Goal: Task Accomplishment & Management: Manage account settings

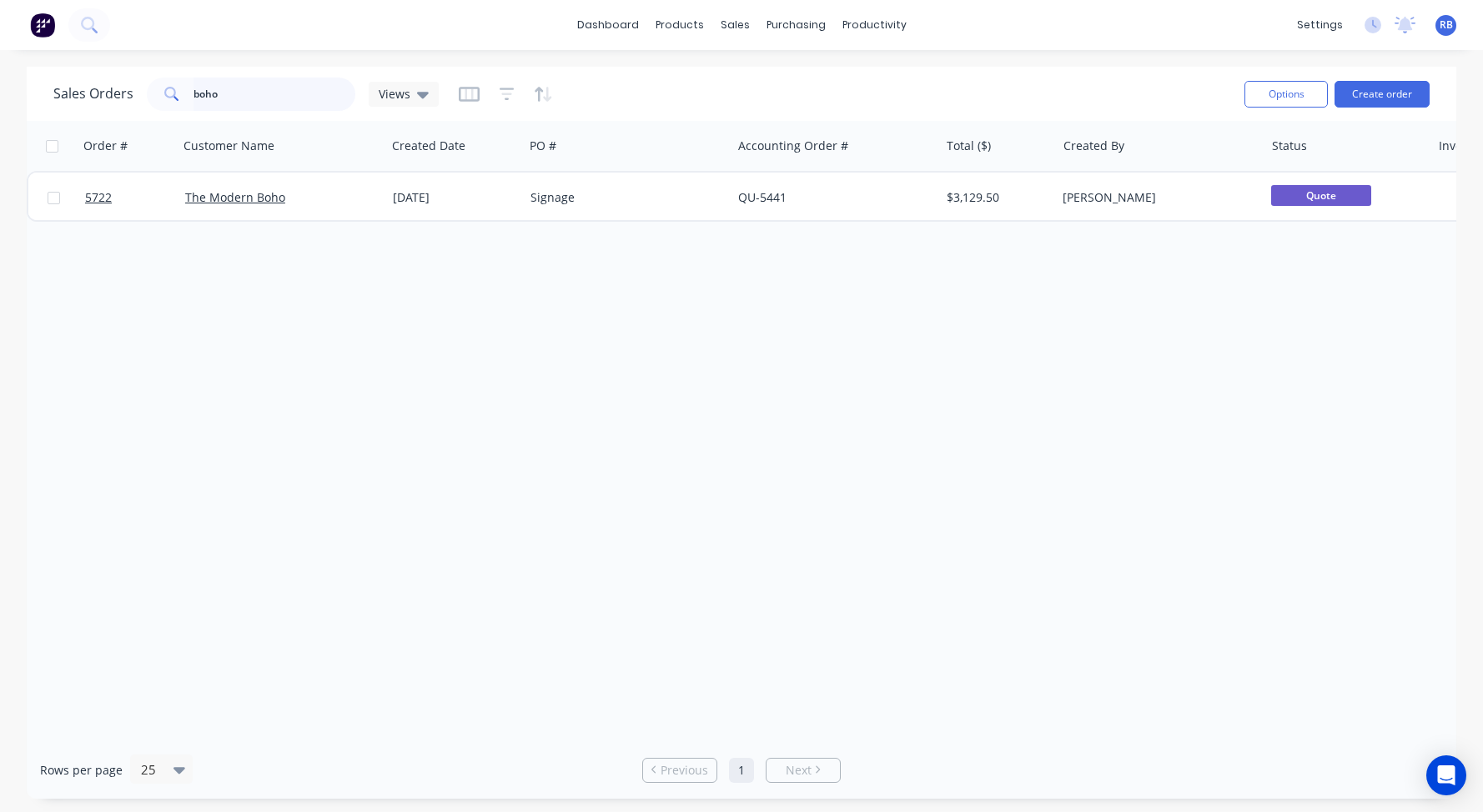
click at [97, 97] on div "Sales Orders boho Views" at bounding box center [246, 94] width 385 height 34
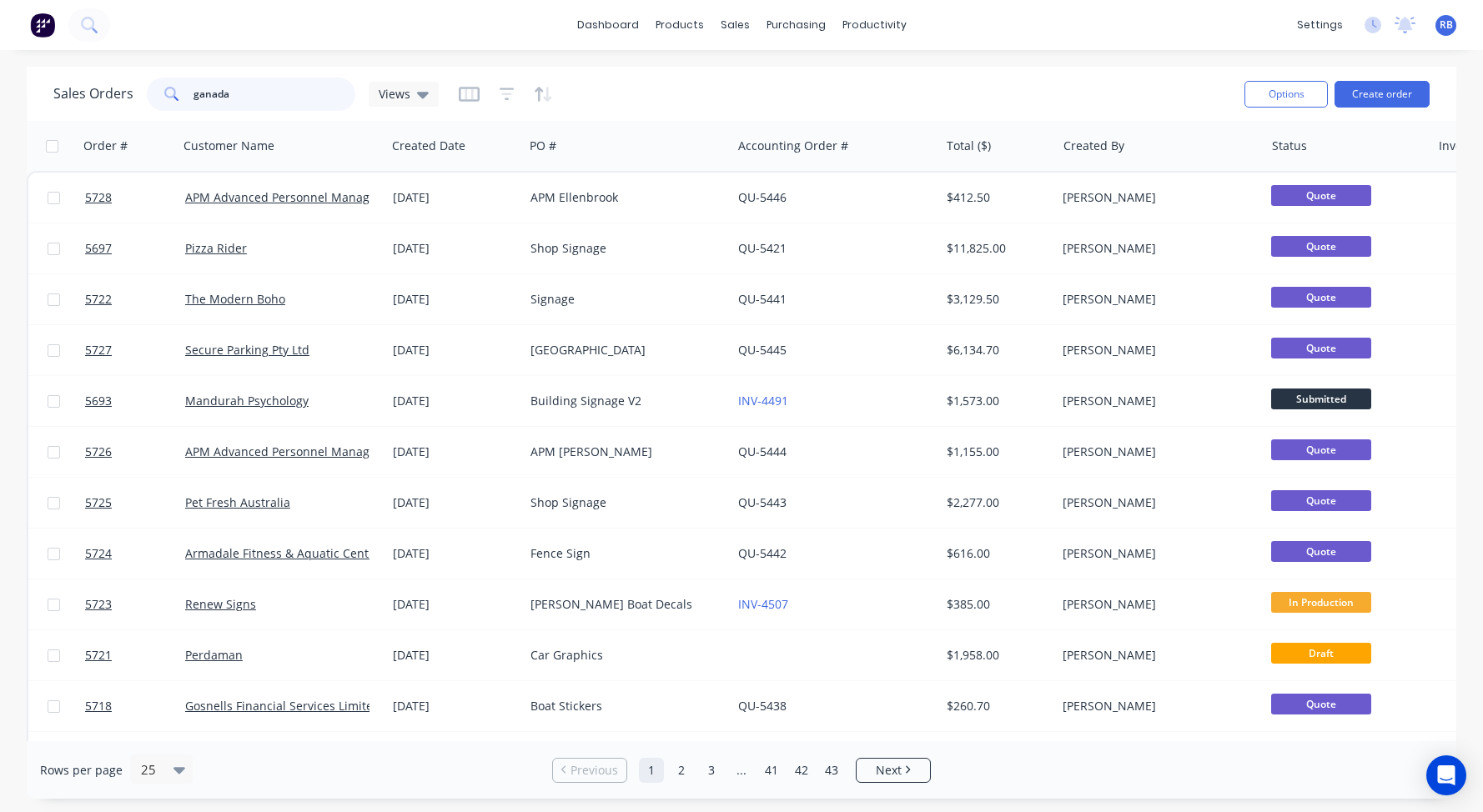
type input "ganada"
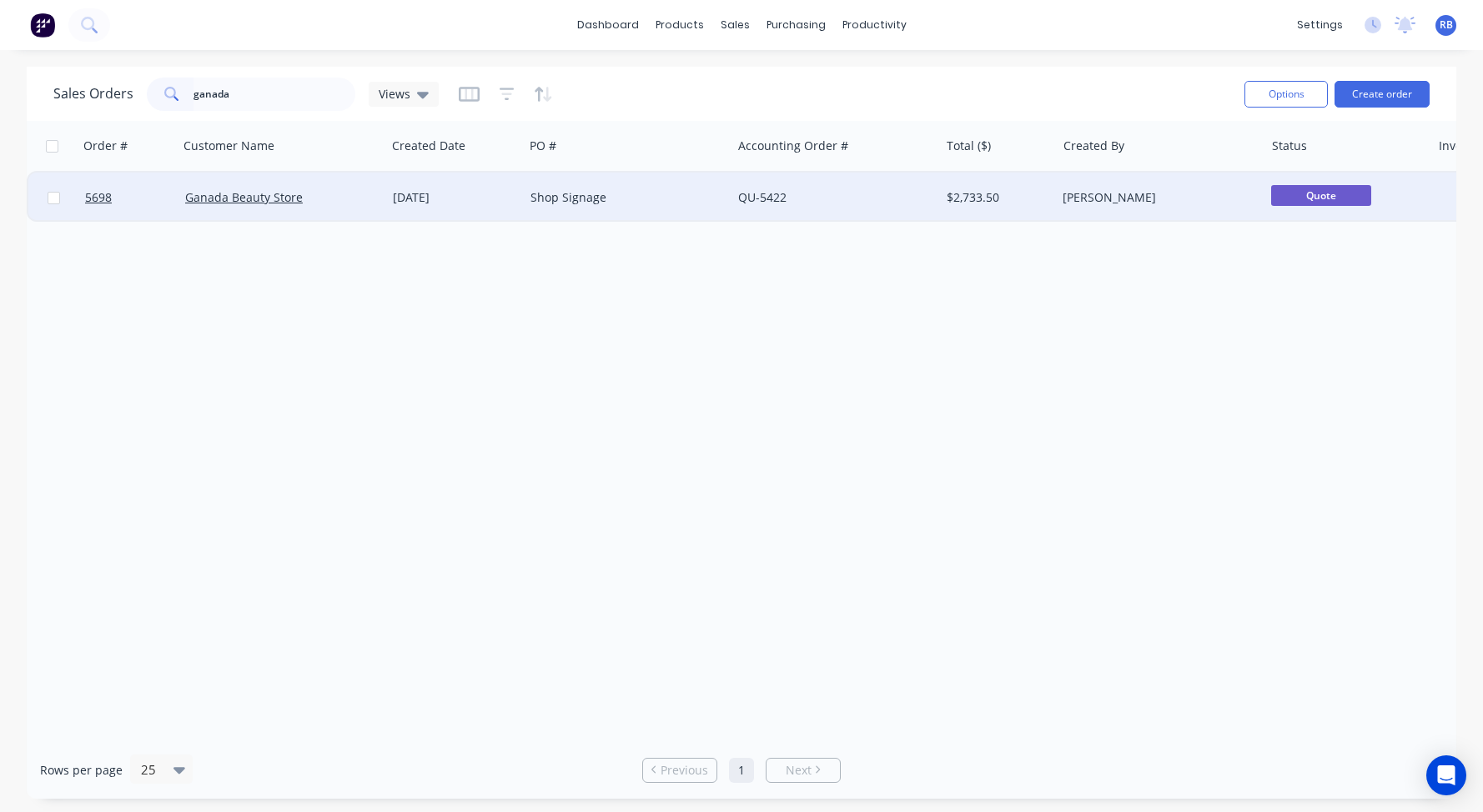
click at [626, 197] on div "Shop Signage" at bounding box center [623, 197] width 185 height 16
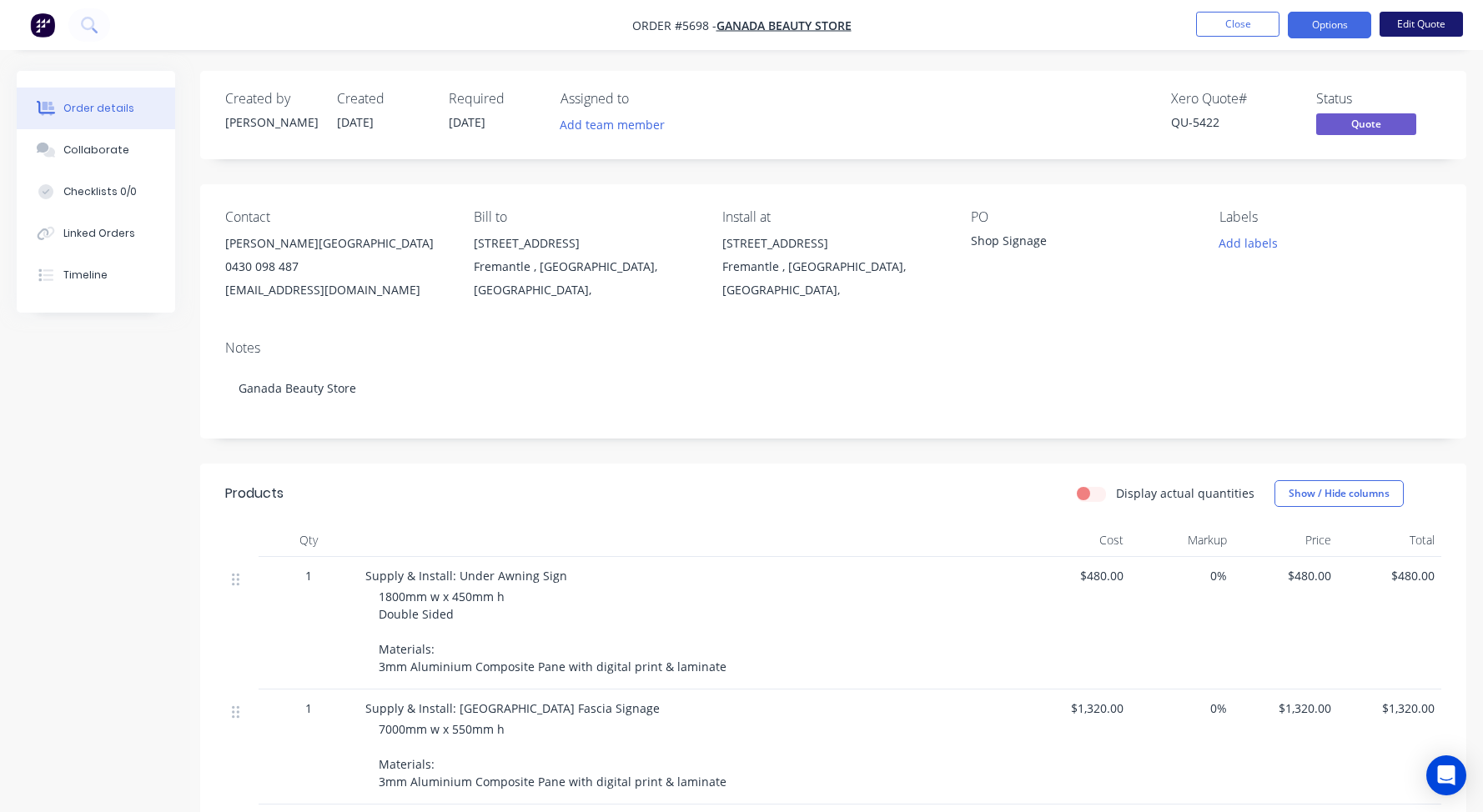
click at [1417, 22] on button "Edit Quote" at bounding box center [1421, 24] width 84 height 25
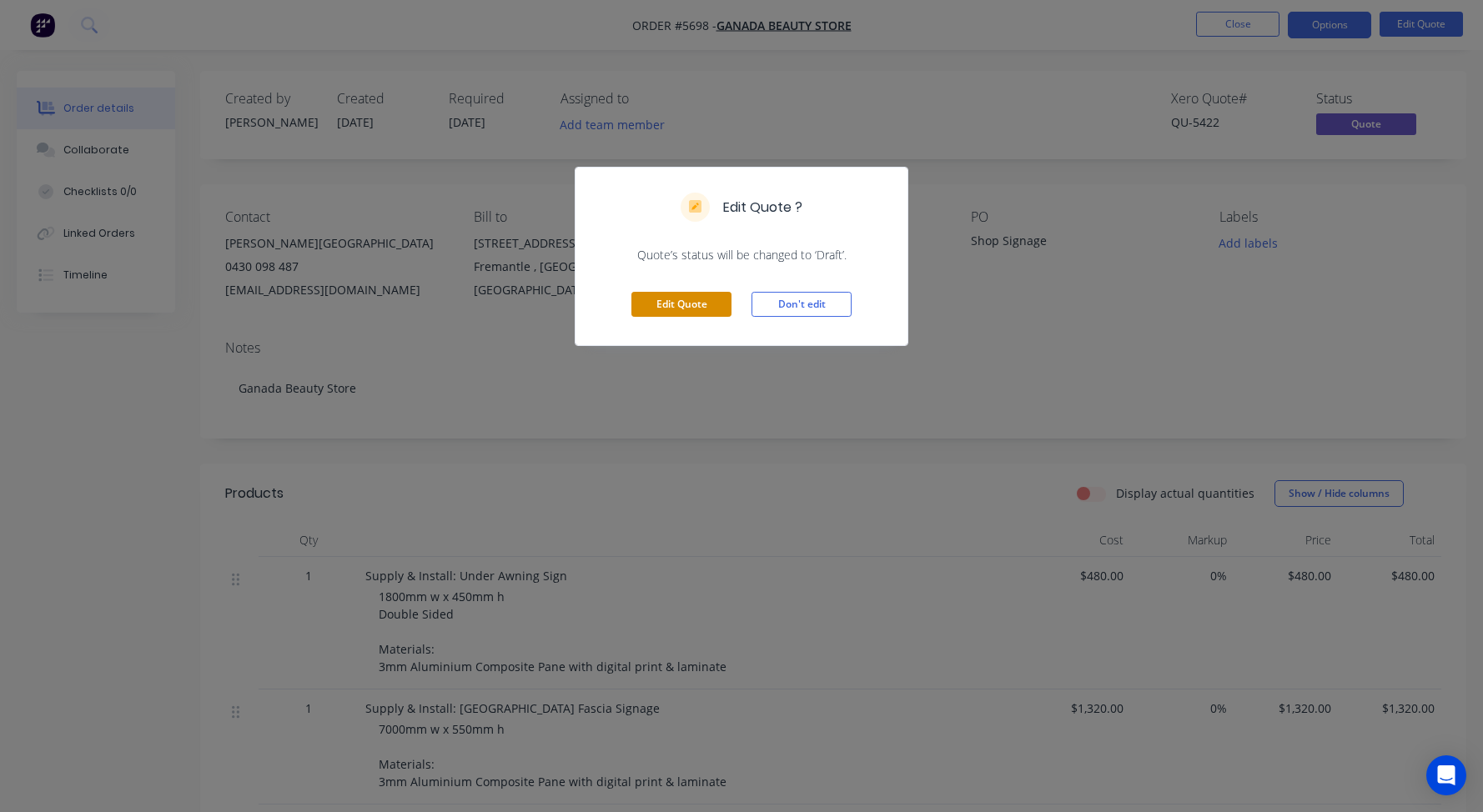
click at [670, 303] on button "Edit Quote" at bounding box center [681, 304] width 100 height 25
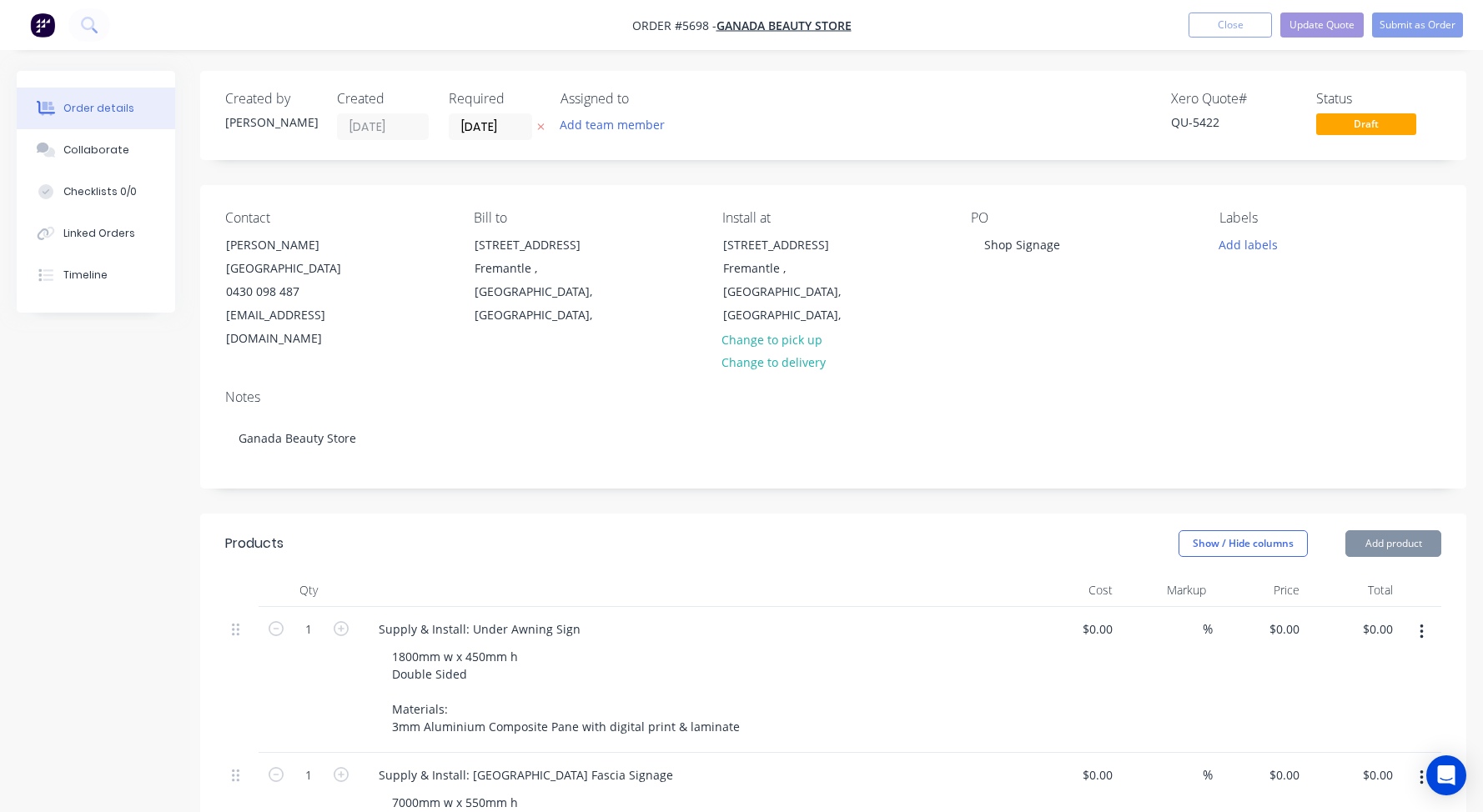
type input "$480.00"
type input "$1,320.00"
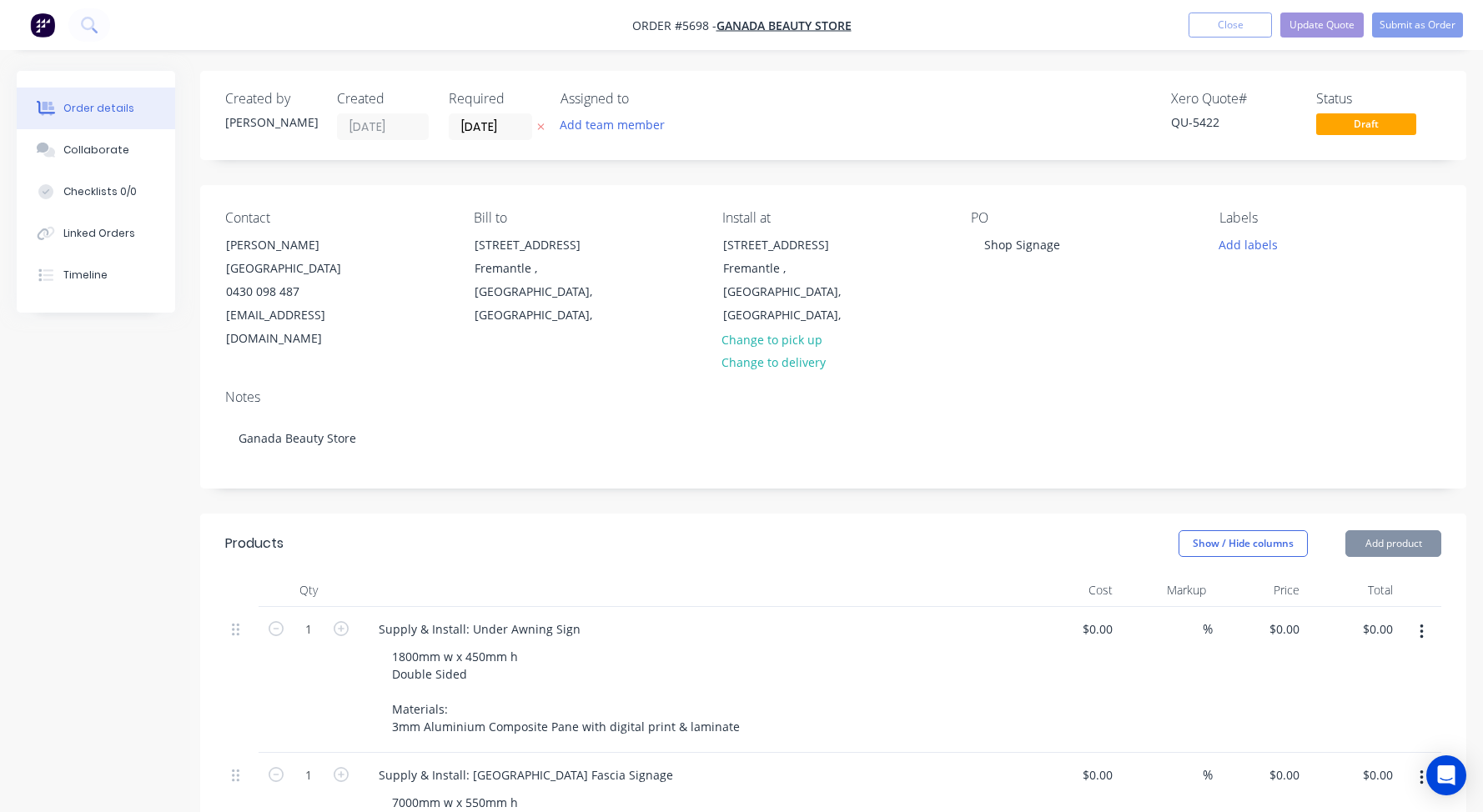
type input "$1,320.00"
type input "$295.00"
type input "$390.00"
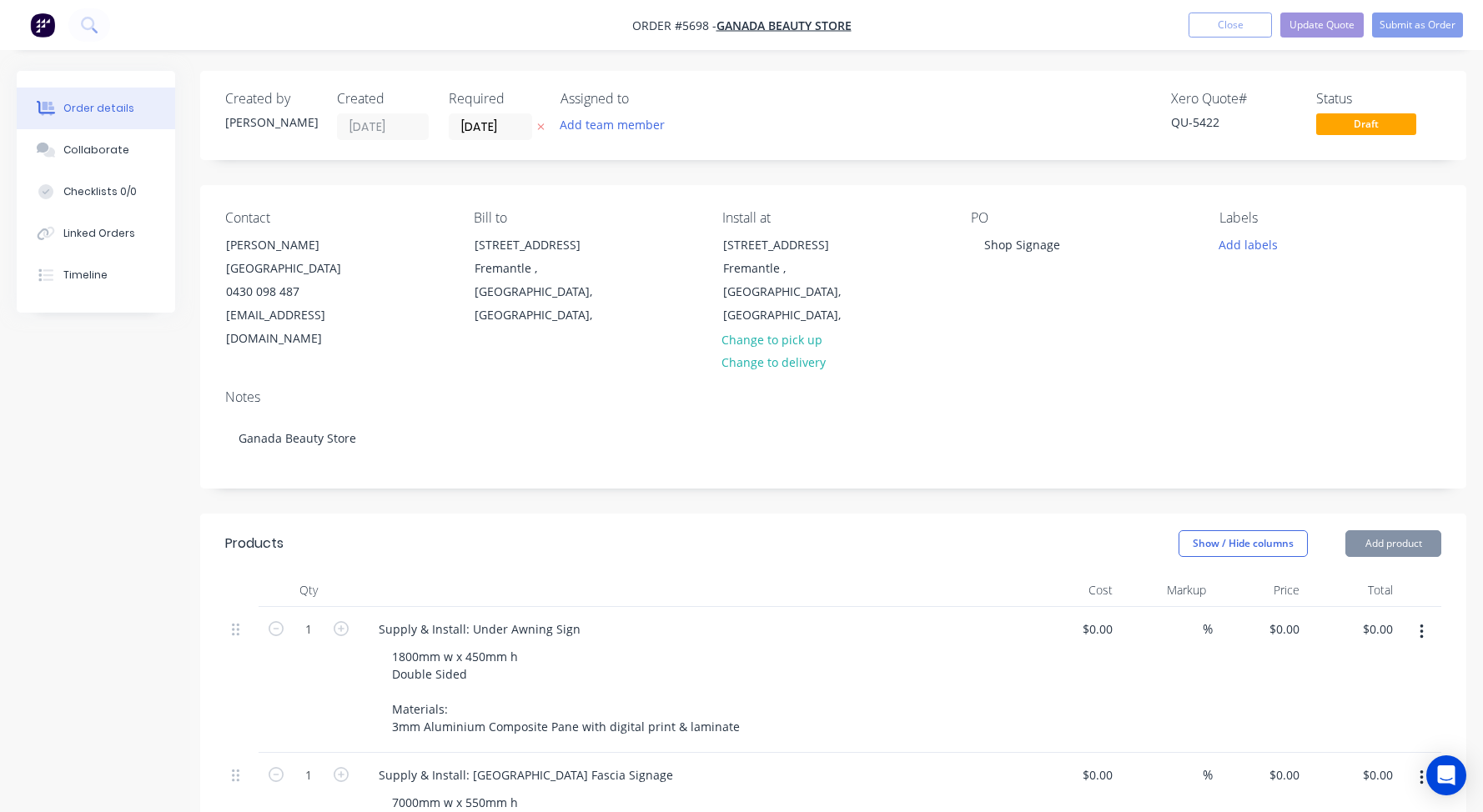
type input "$390.00"
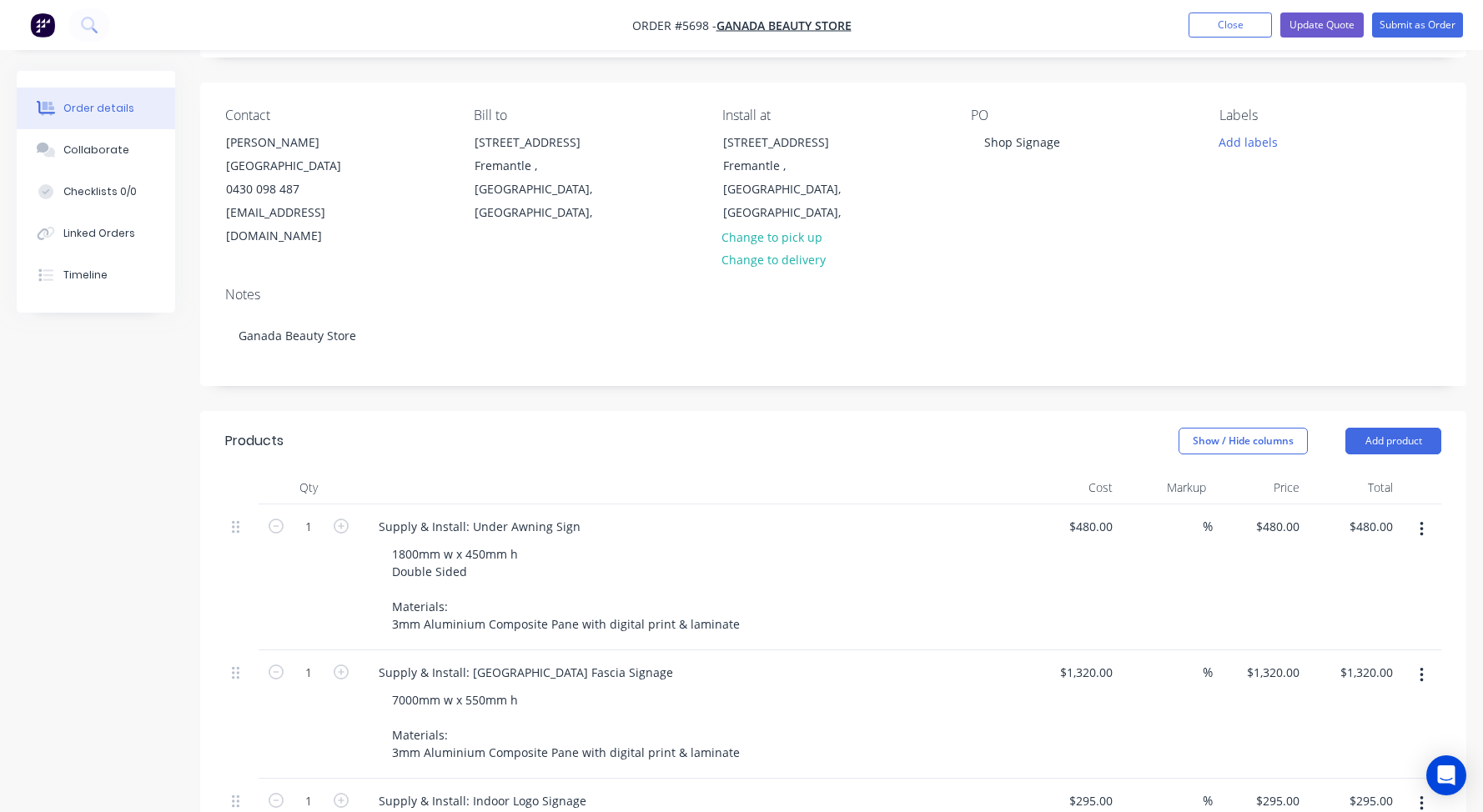
scroll to position [128, 0]
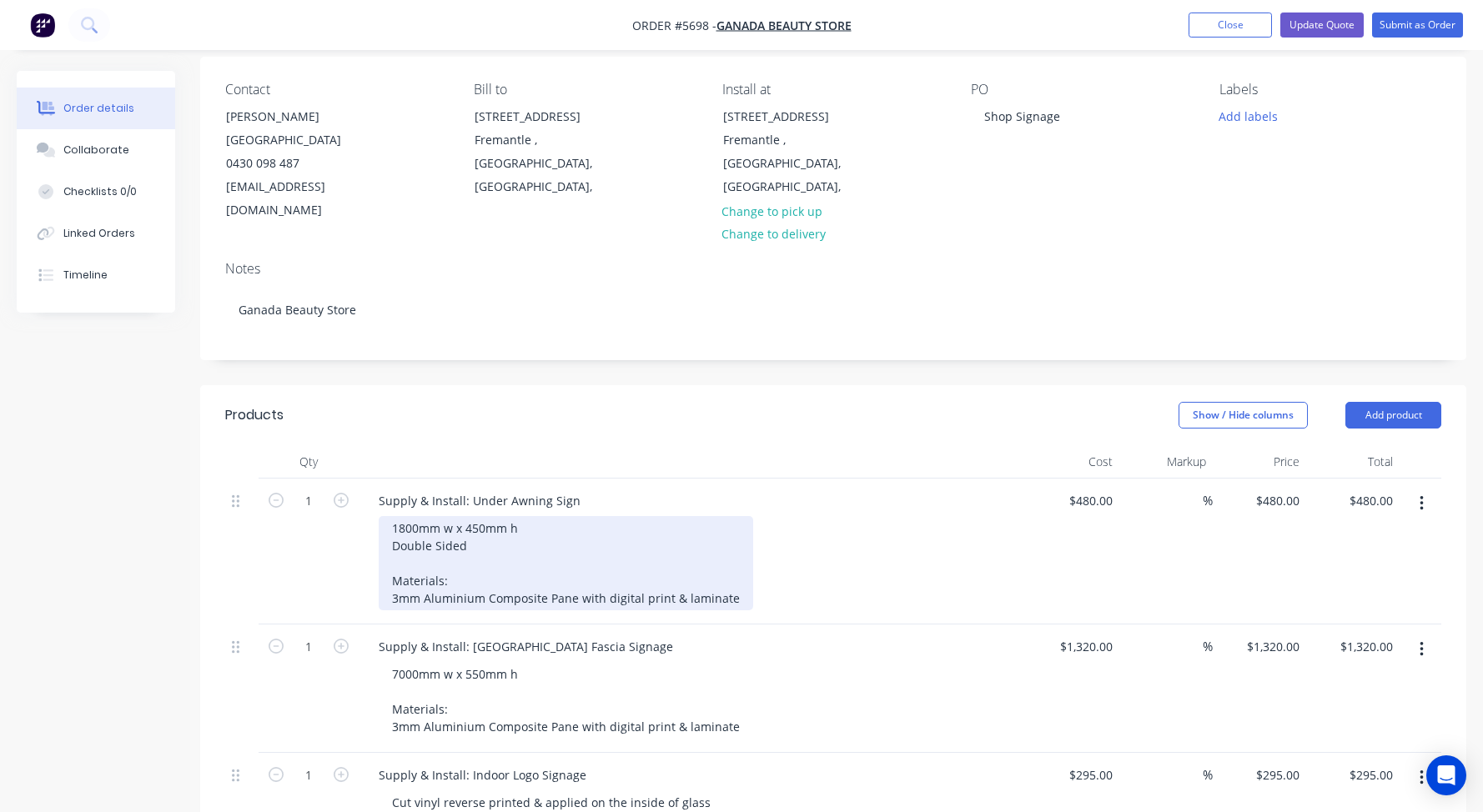
click at [734, 550] on div "1800mm w x 450mm h Double Sided Materials: 3mm Aluminium Composite Pane with di…" at bounding box center [566, 563] width 374 height 94
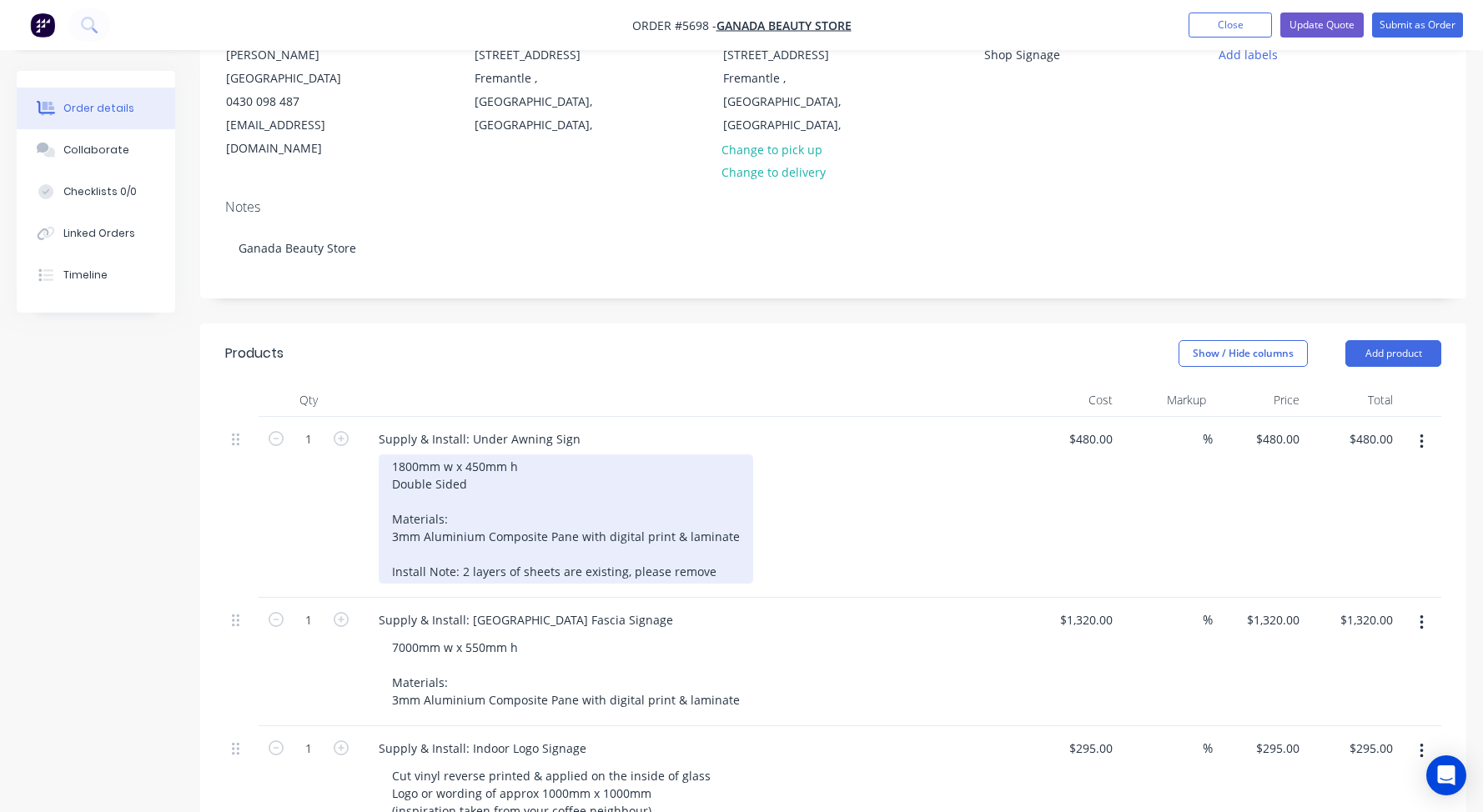
scroll to position [197, 0]
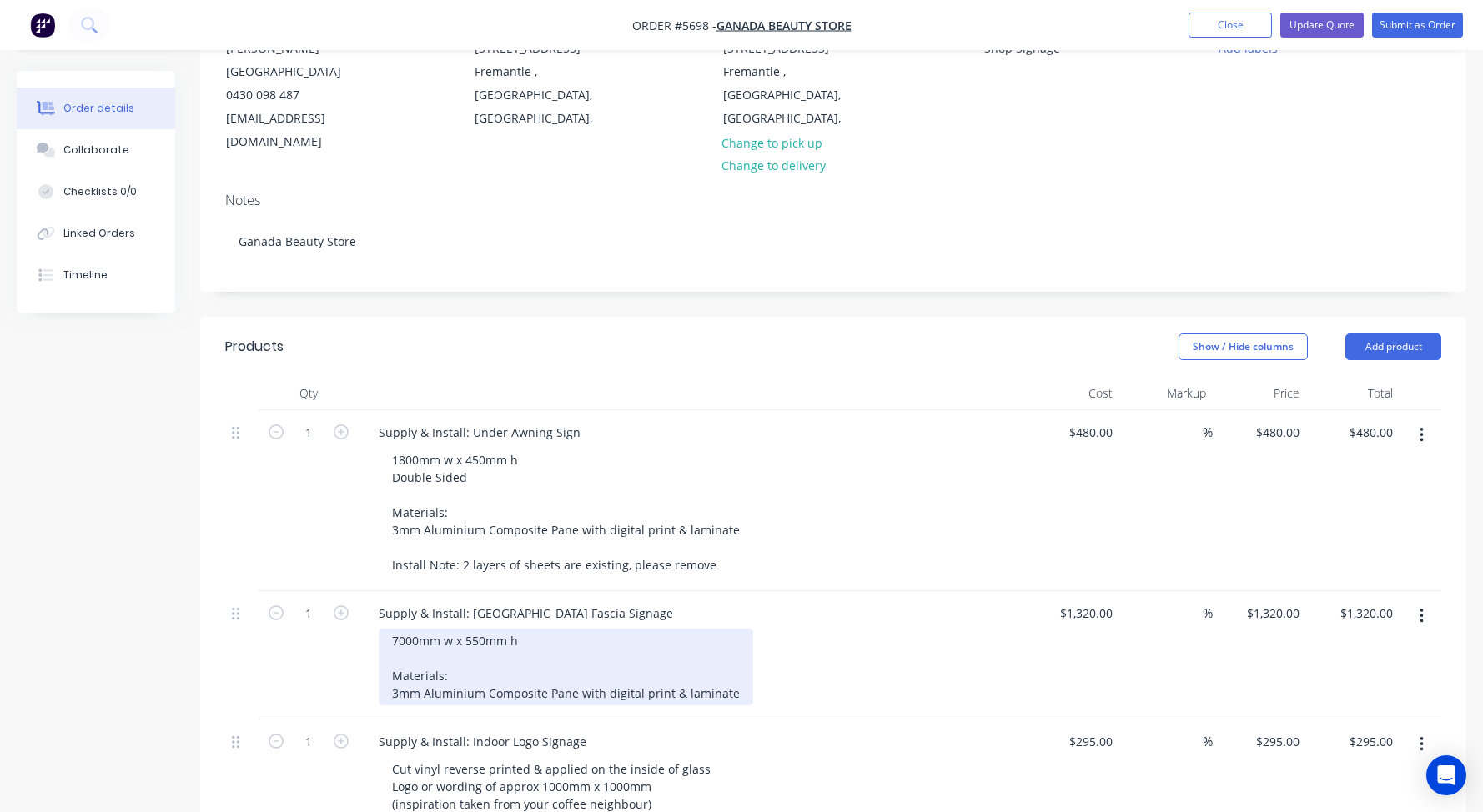
click at [408, 628] on div "7000mm w x 550mm h Materials: 3mm Aluminium Composite Pane with digital print &…" at bounding box center [566, 666] width 374 height 77
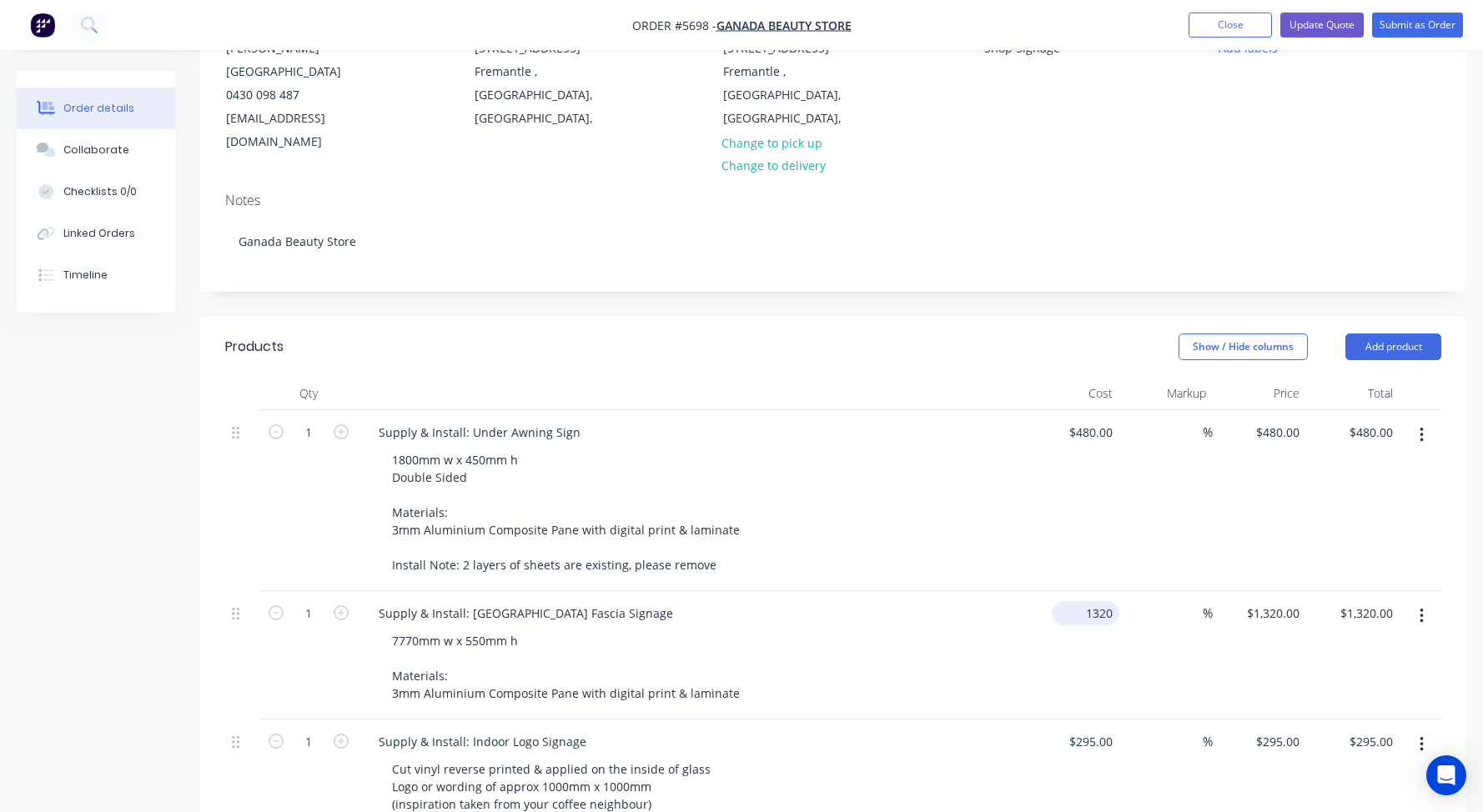
click at [1106, 601] on input "1320" at bounding box center [1089, 613] width 61 height 24
type input "$1,449.00"
click at [935, 601] on div "Supply & Install: [GEOGRAPHIC_DATA] Fascia Signage" at bounding box center [692, 613] width 654 height 24
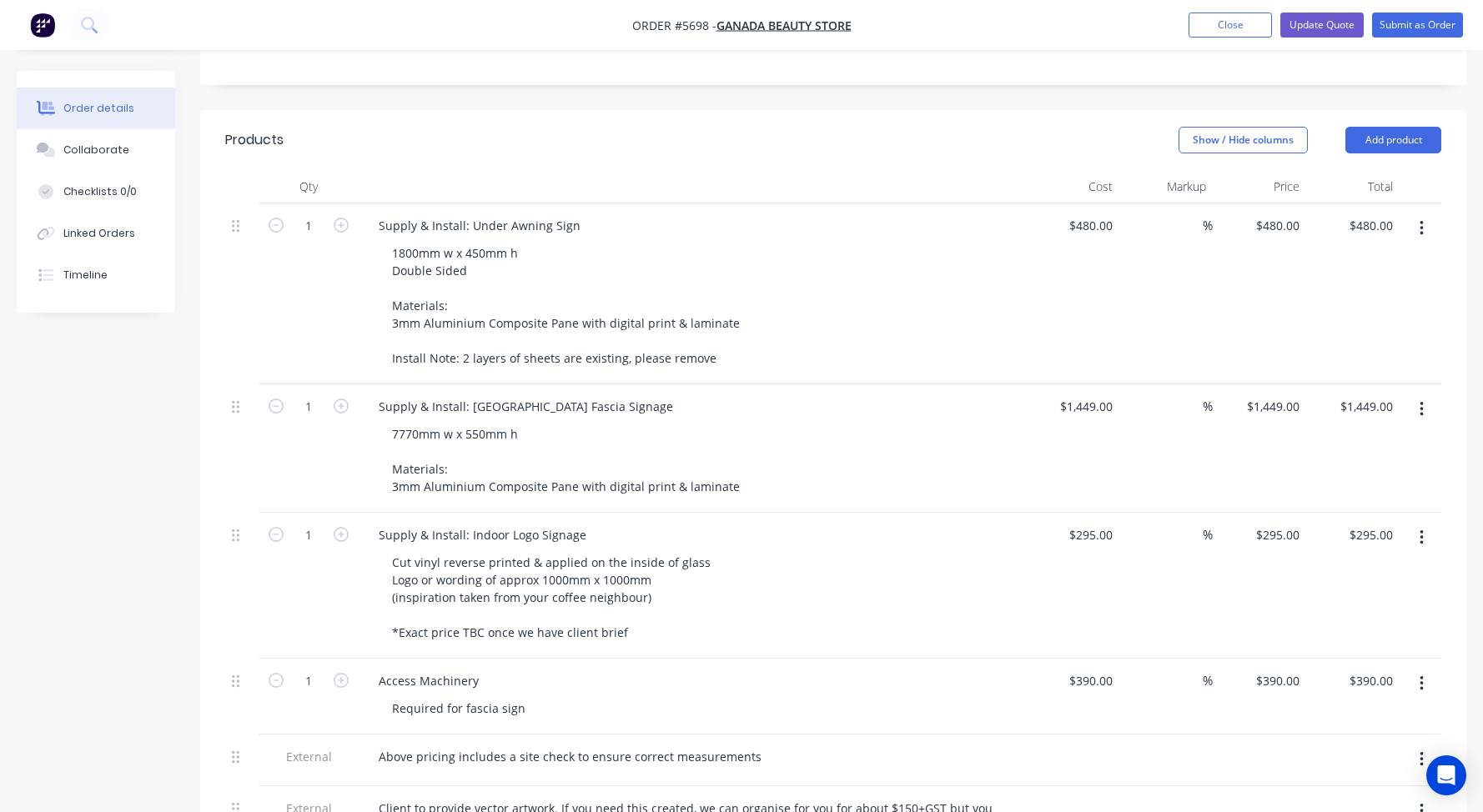
scroll to position [407, 0]
click at [1424, 520] on button "button" at bounding box center [1421, 534] width 39 height 30
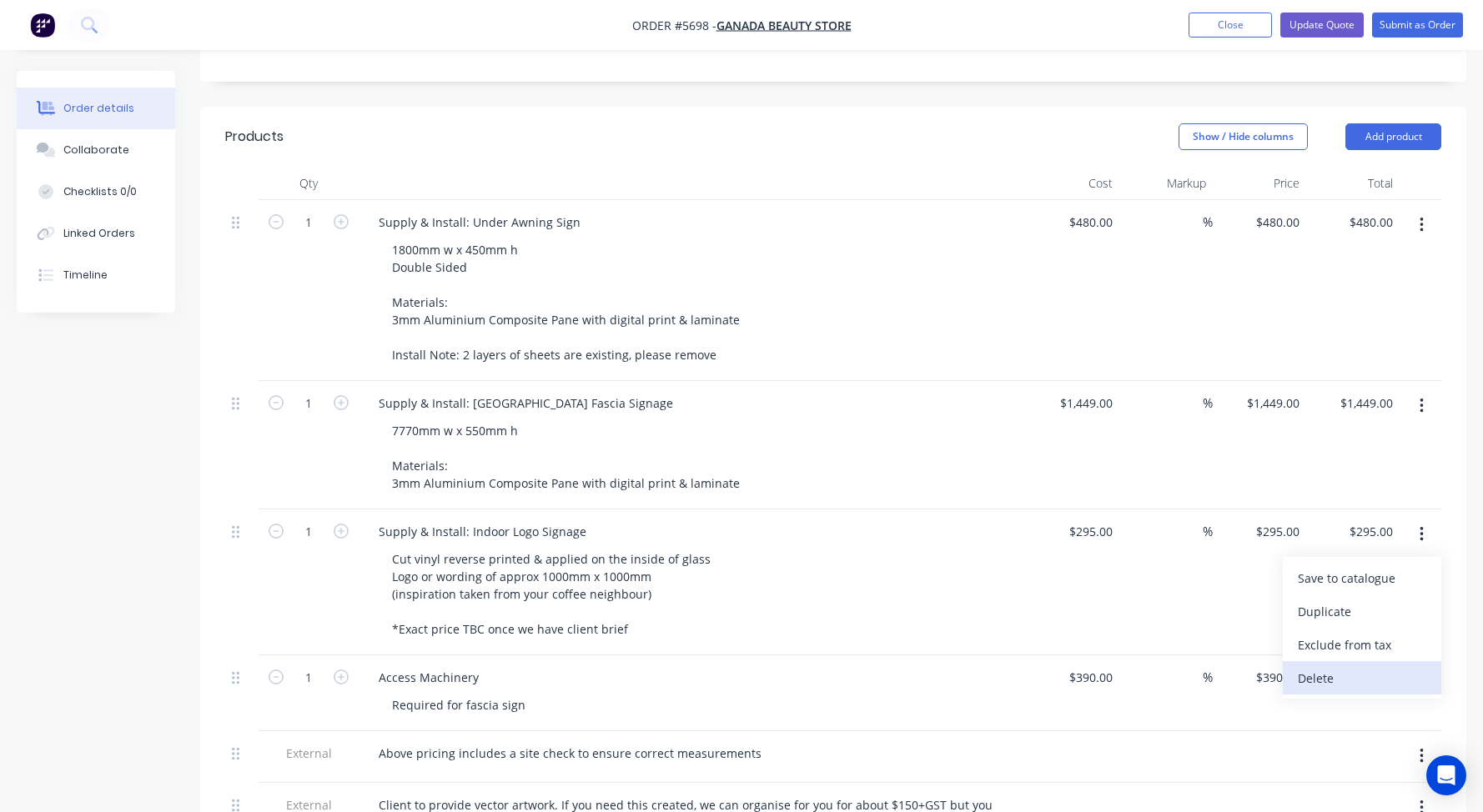
click at [1314, 666] on div "Delete" at bounding box center [1361, 678] width 128 height 24
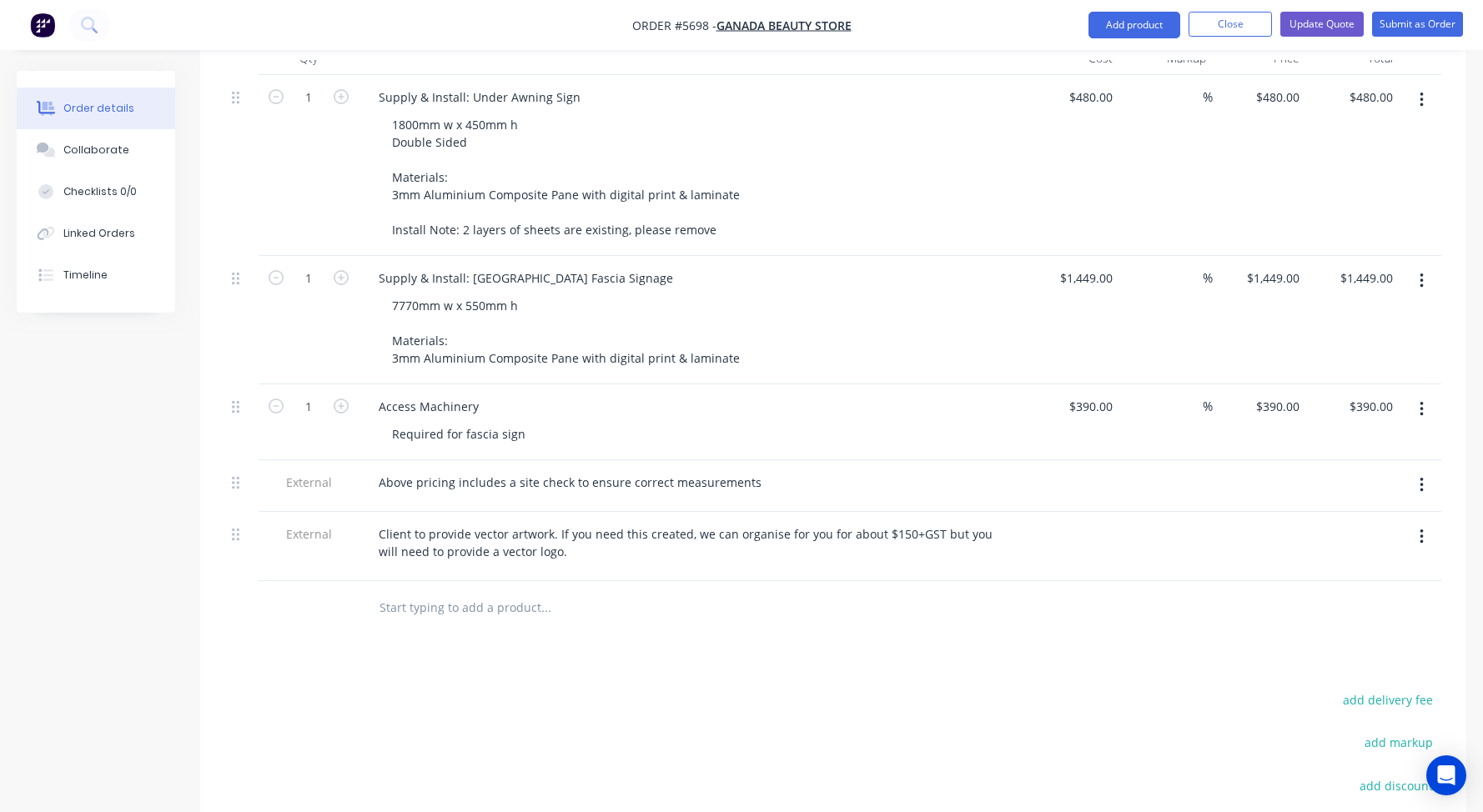
scroll to position [544, 0]
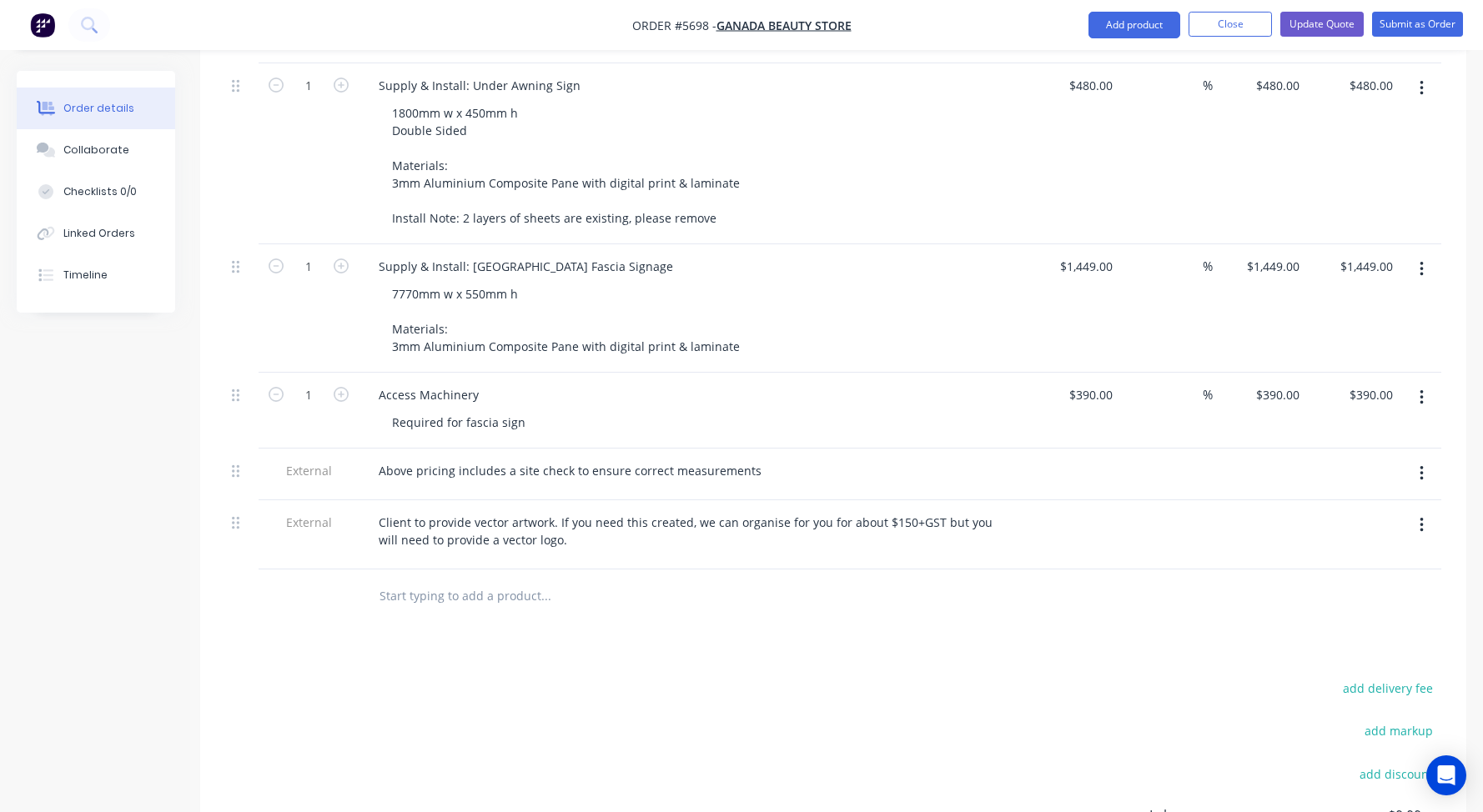
click at [397, 579] on input "text" at bounding box center [545, 596] width 334 height 34
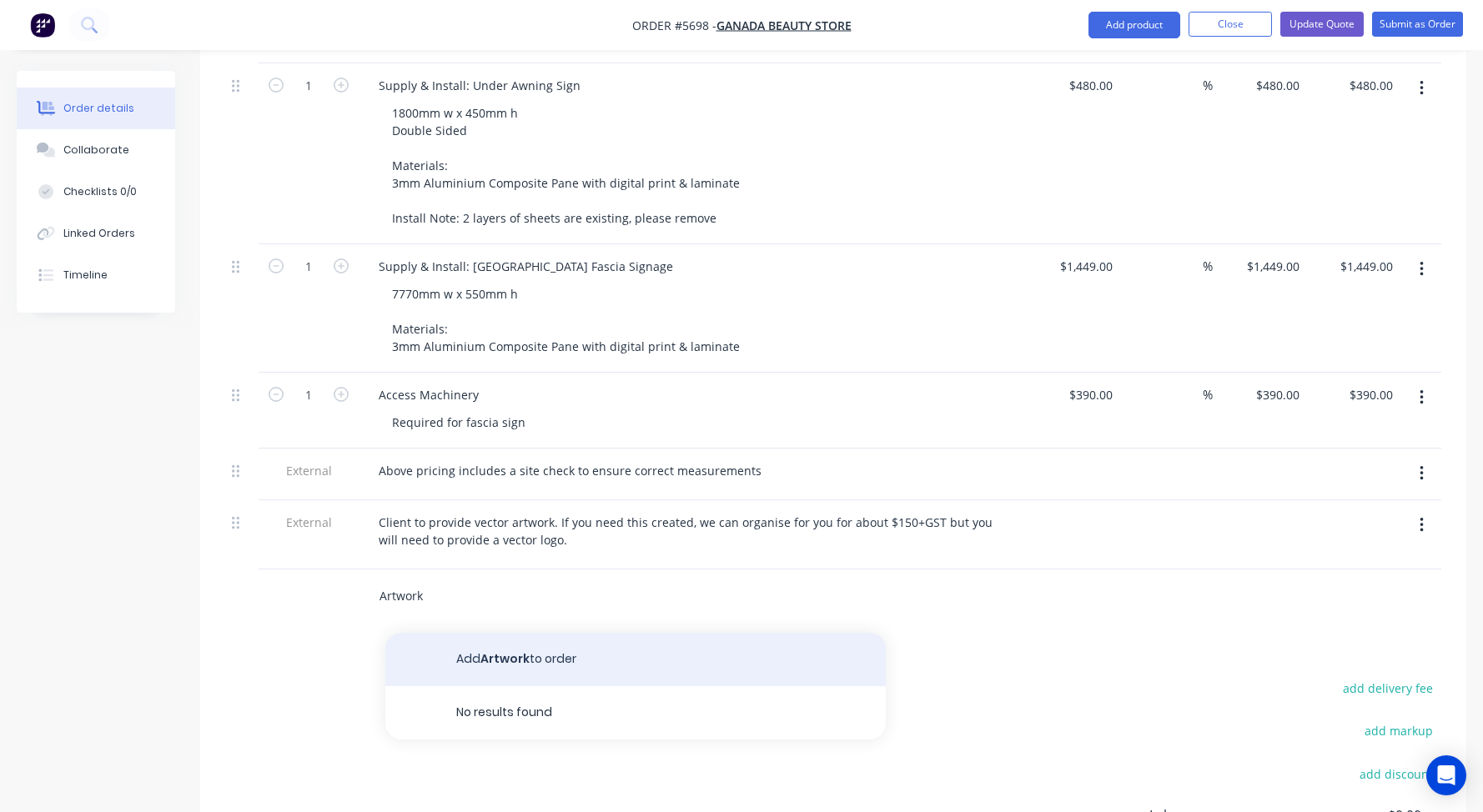
type input "Artwork"
click at [473, 633] on button "Add Artwork to order" at bounding box center [635, 659] width 500 height 53
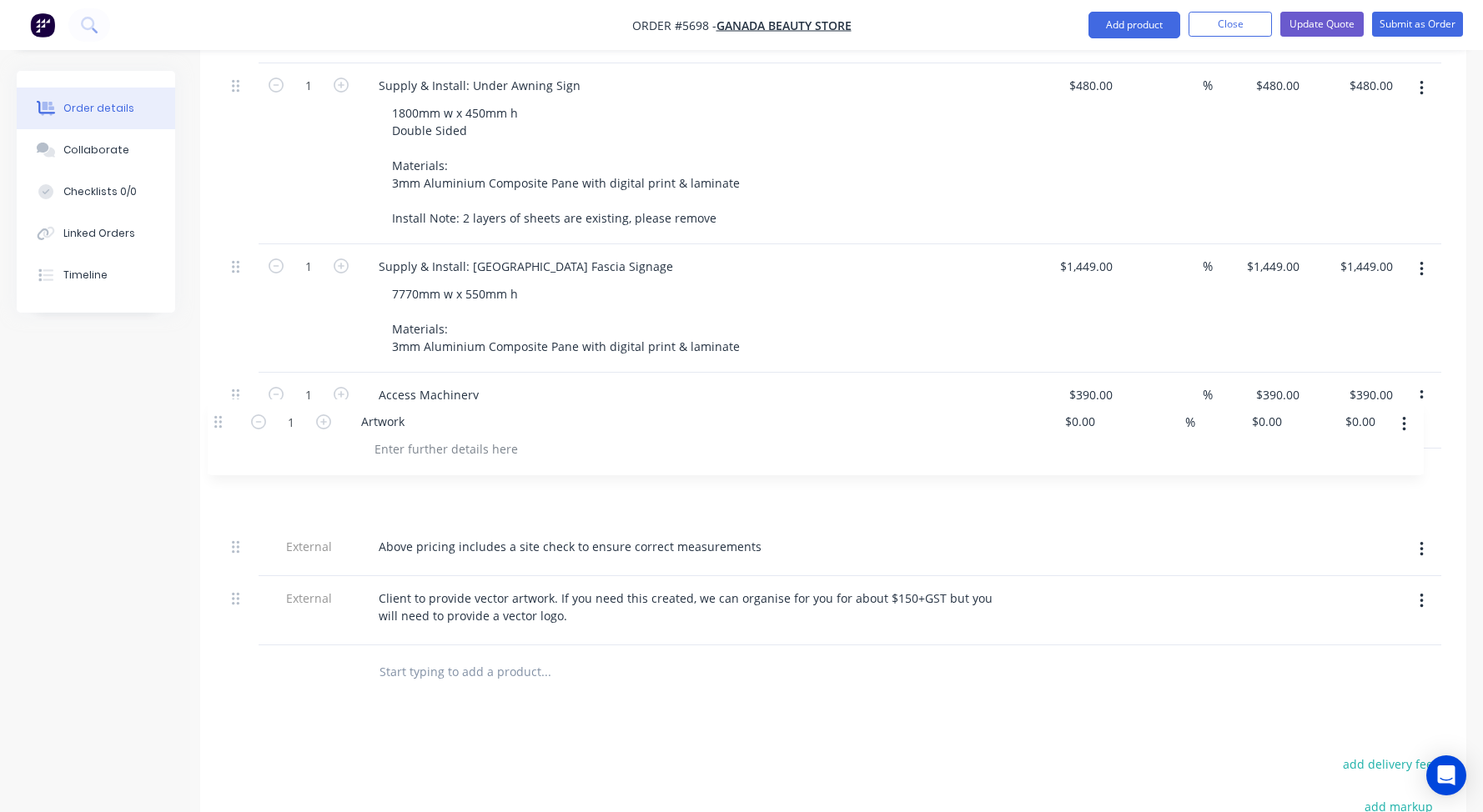
drag, startPoint x: 234, startPoint y: 547, endPoint x: 216, endPoint y: 409, distance: 139.2
click at [216, 409] on div "Qty Cost Markup Price Total 1 Supply & Install: Under Awning Sign 1800mm w x 45…" at bounding box center [833, 365] width 1266 height 670
click at [1101, 459] on input at bounding box center [1100, 471] width 38 height 24
type input "$150.00"
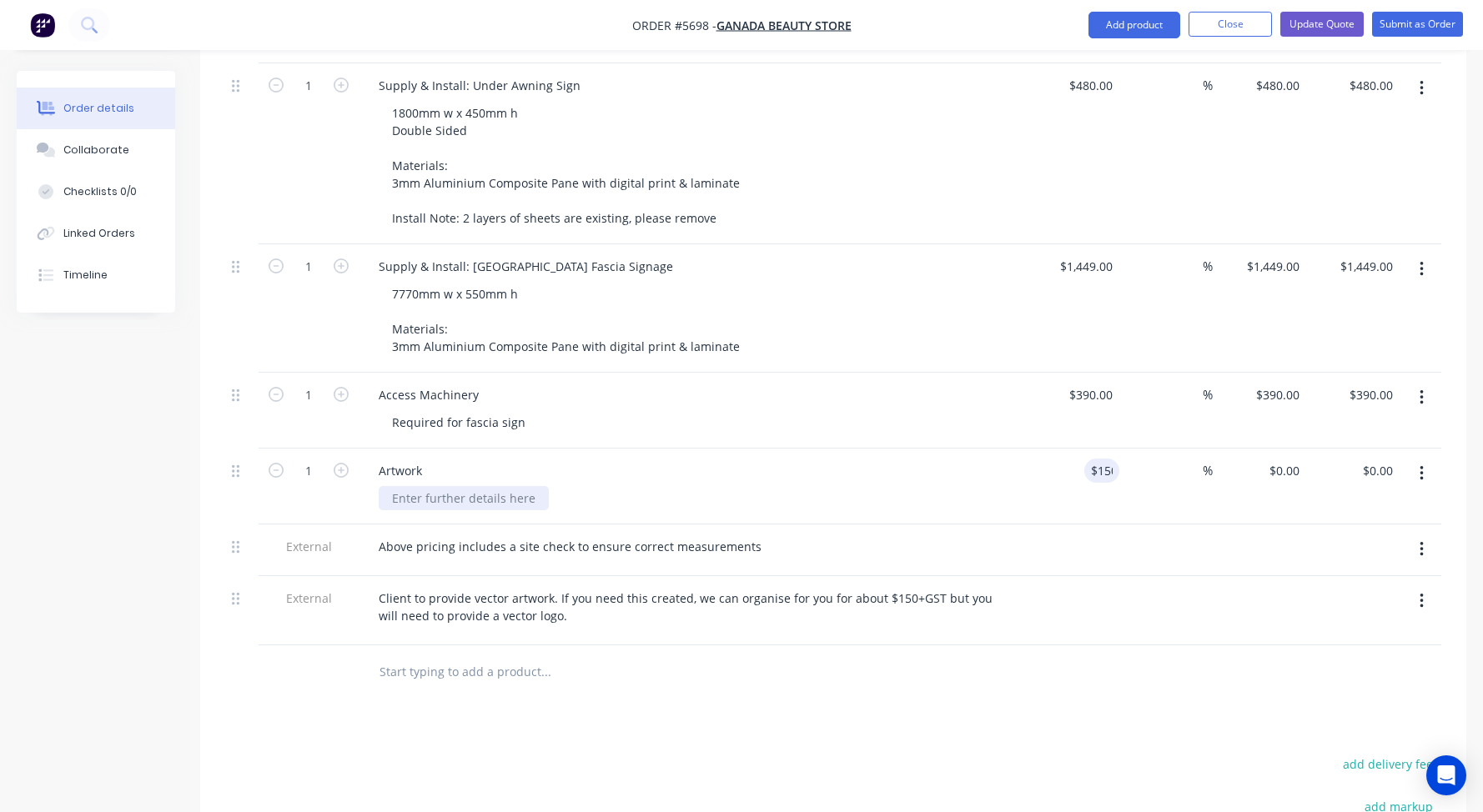
type input "$150.00"
click at [386, 486] on div at bounding box center [463, 498] width 170 height 24
click at [409, 534] on div "Above pricing includes a site check to ensure correct measurements" at bounding box center [570, 547] width 410 height 24
drag, startPoint x: 714, startPoint y: 498, endPoint x: 355, endPoint y: 501, distance: 359.0
click at [355, 524] on div "External Above pricing includes a site check to ensure correct measurements" at bounding box center [833, 550] width 1216 height 52
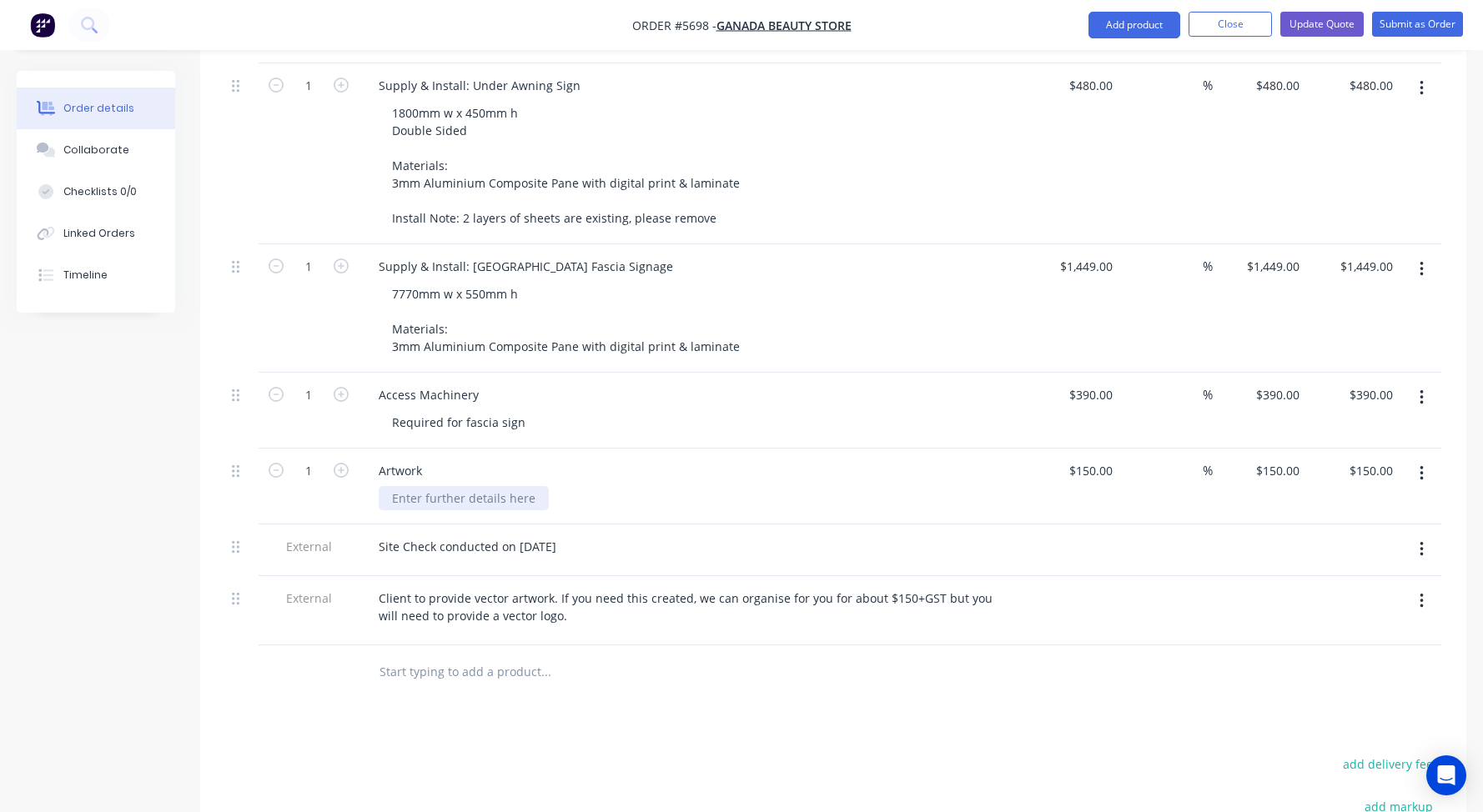
click at [433, 486] on div at bounding box center [463, 498] width 170 height 24
click at [1419, 592] on icon "button" at bounding box center [1421, 601] width 4 height 18
click at [1350, 666] on div "Delete" at bounding box center [1361, 678] width 128 height 24
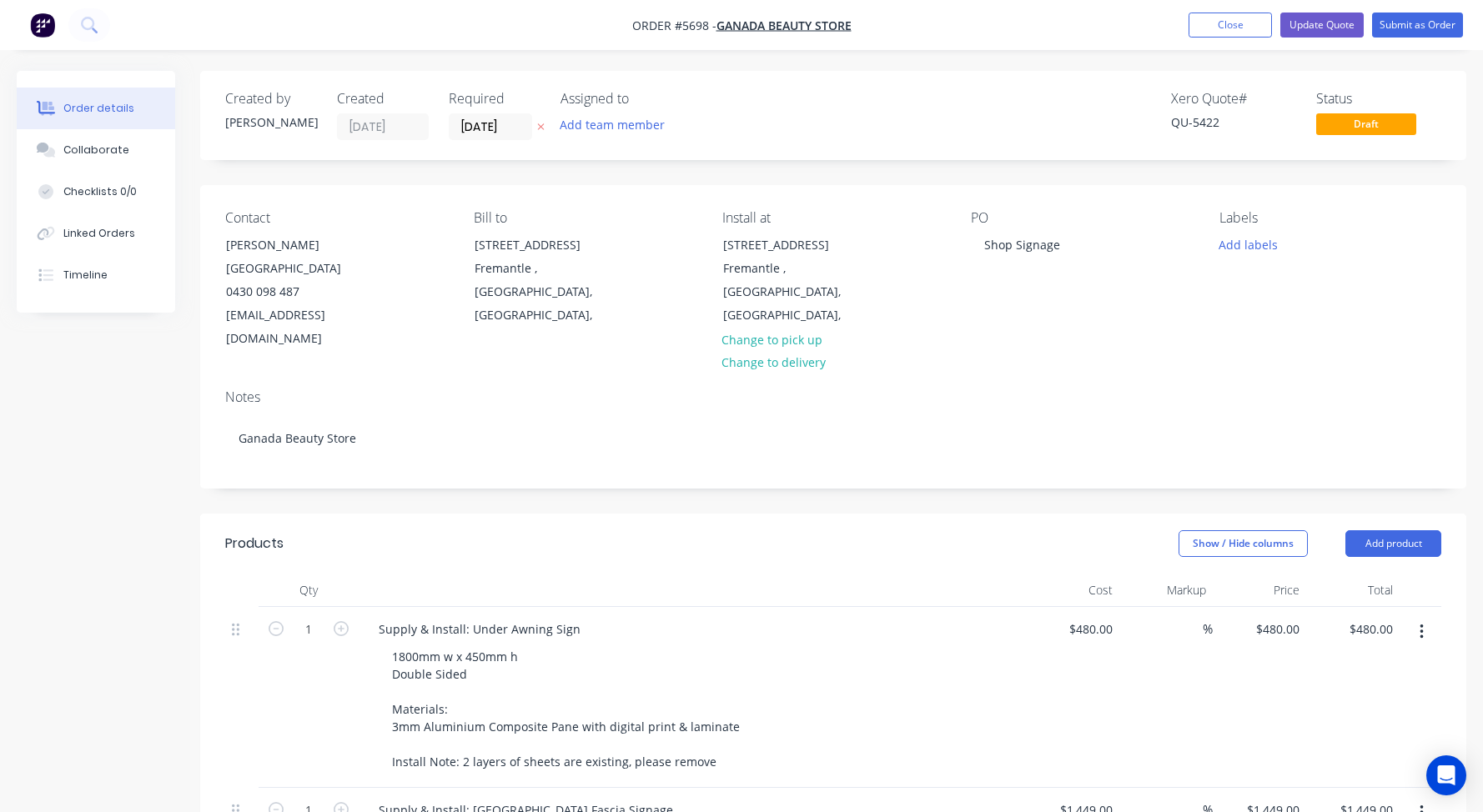
scroll to position [0, 0]
click at [1417, 21] on button "Submit as Order" at bounding box center [1417, 25] width 91 height 25
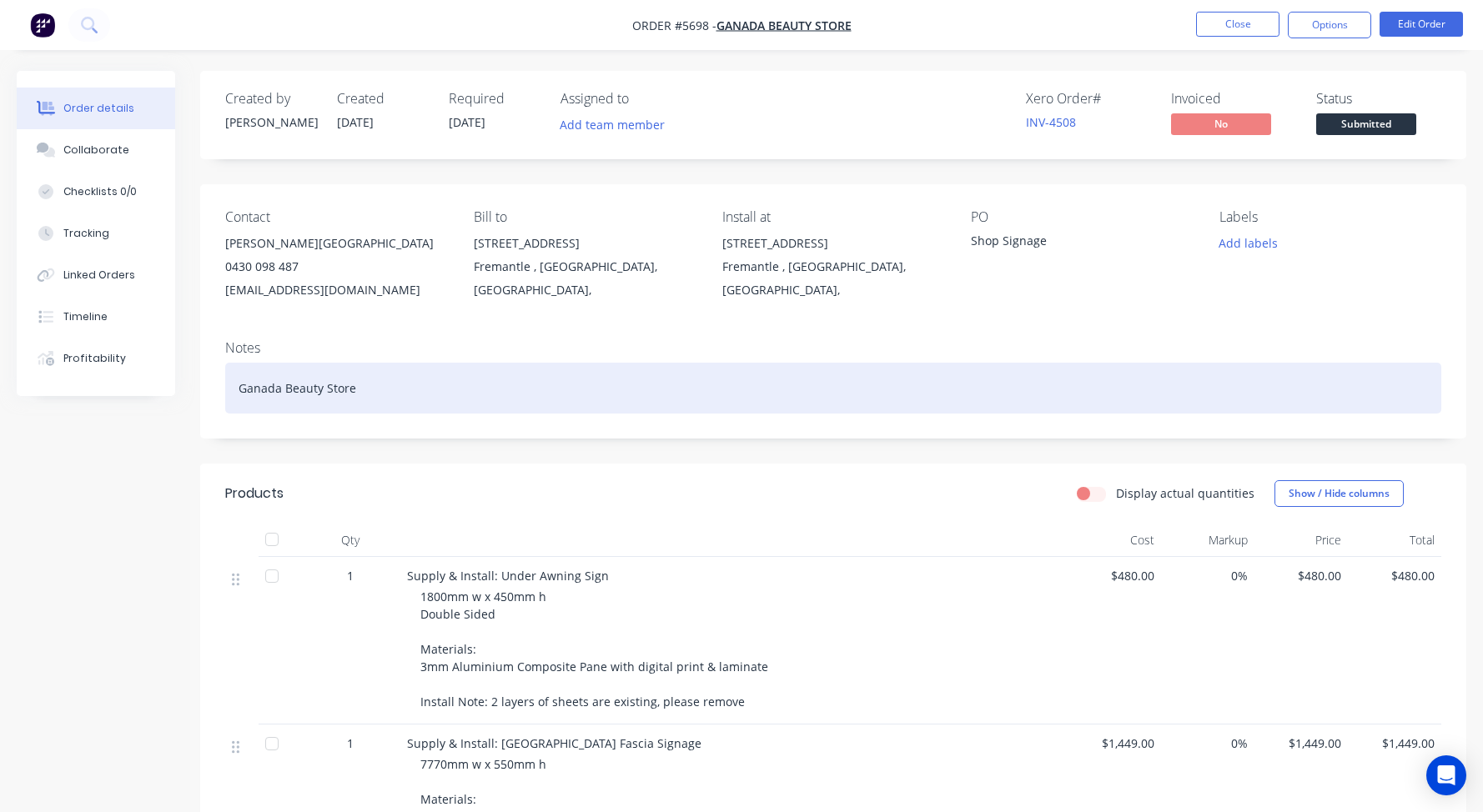
click at [367, 395] on div "Ganada Beauty Store" at bounding box center [833, 388] width 1216 height 51
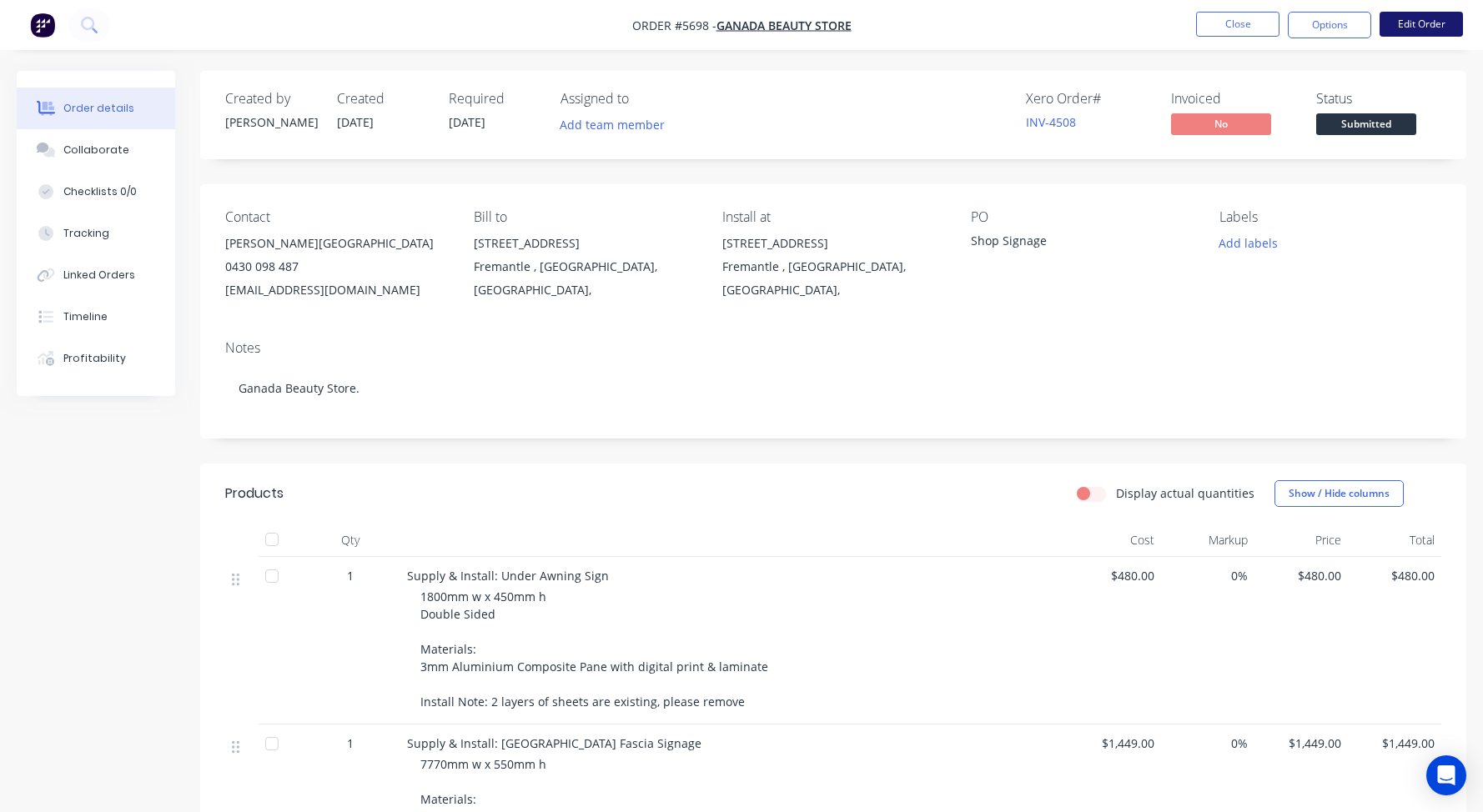
click at [1436, 22] on button "Edit Order" at bounding box center [1421, 24] width 84 height 25
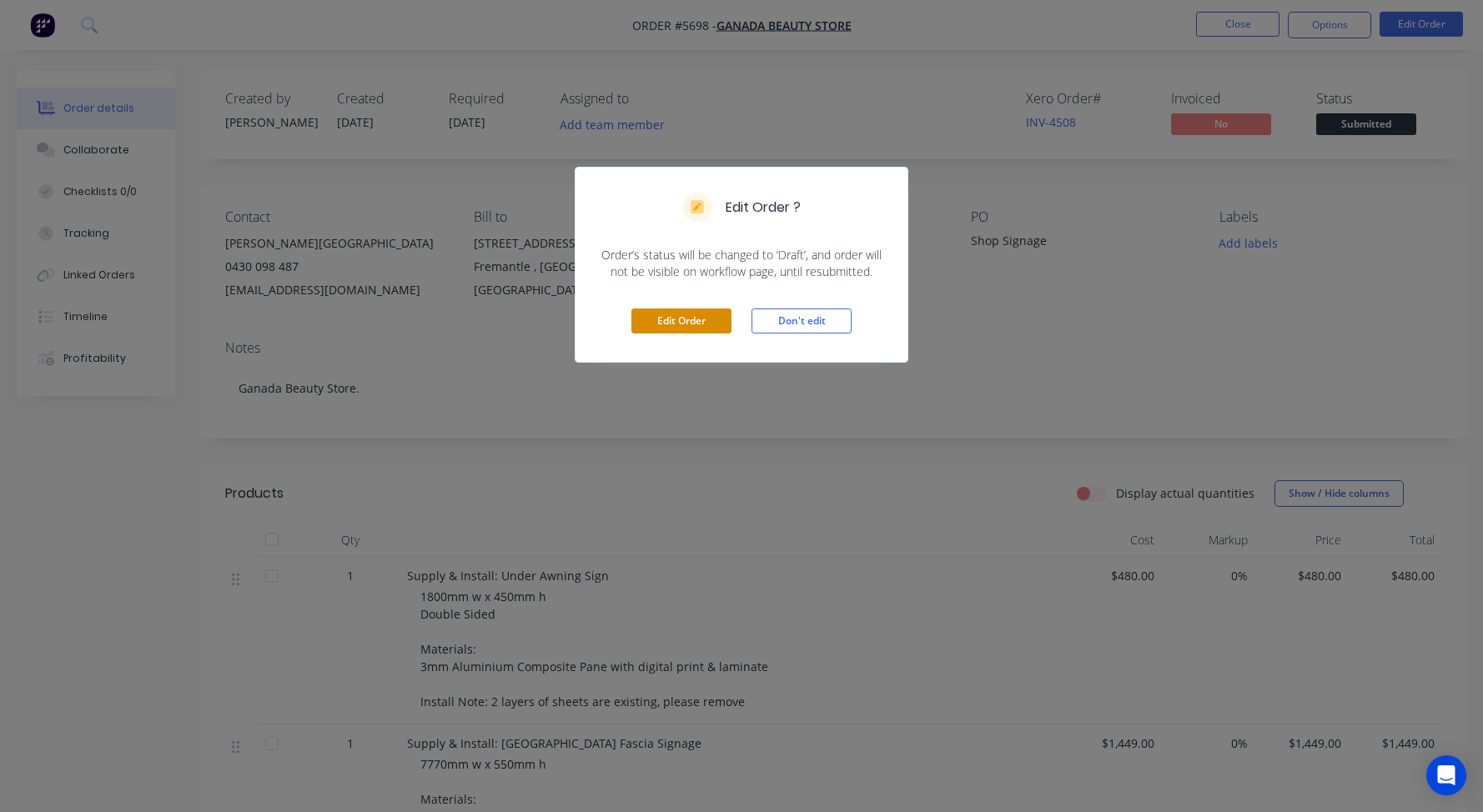
click at [662, 321] on button "Edit Order" at bounding box center [681, 321] width 100 height 25
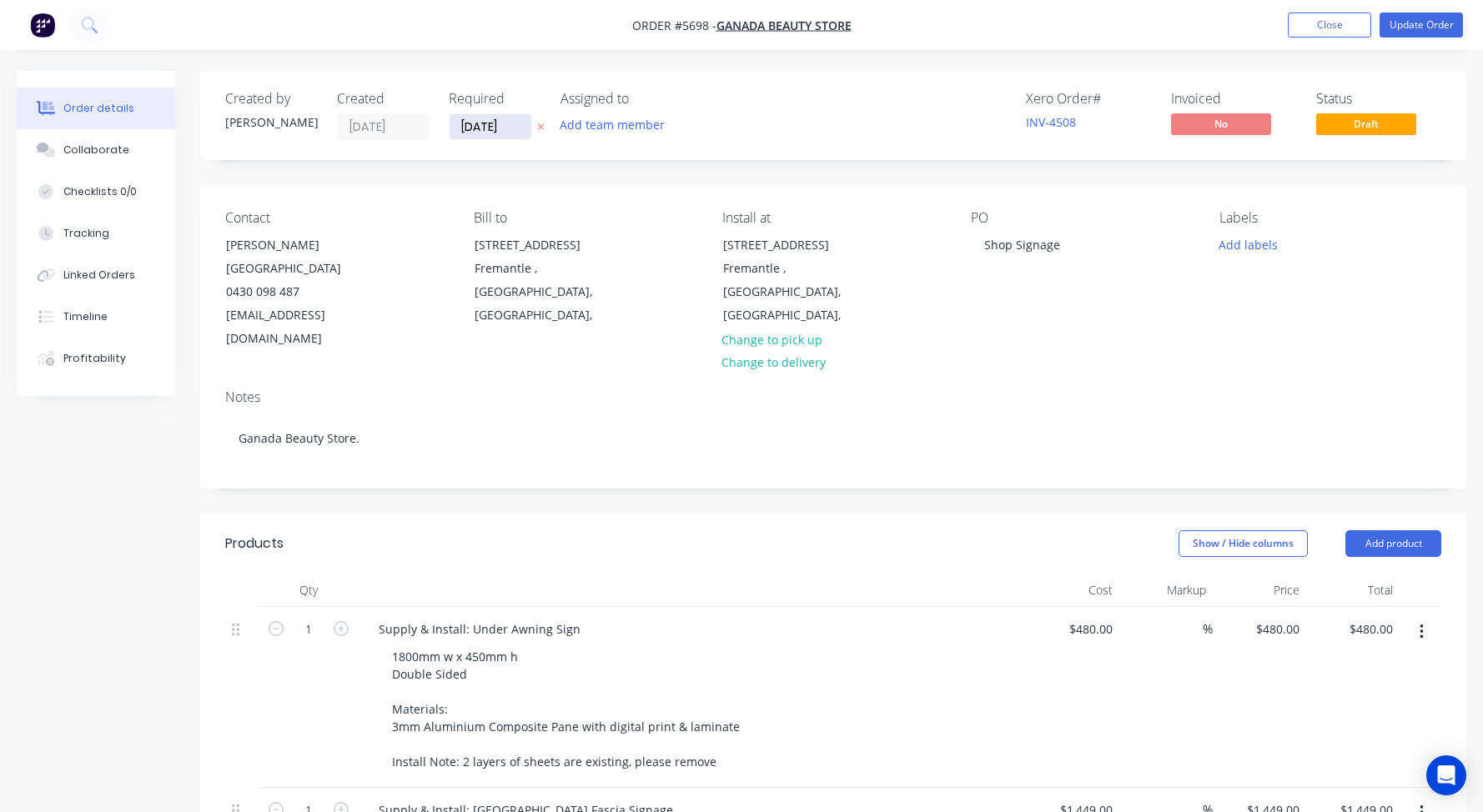
click at [494, 129] on input "[DATE]" at bounding box center [490, 127] width 82 height 25
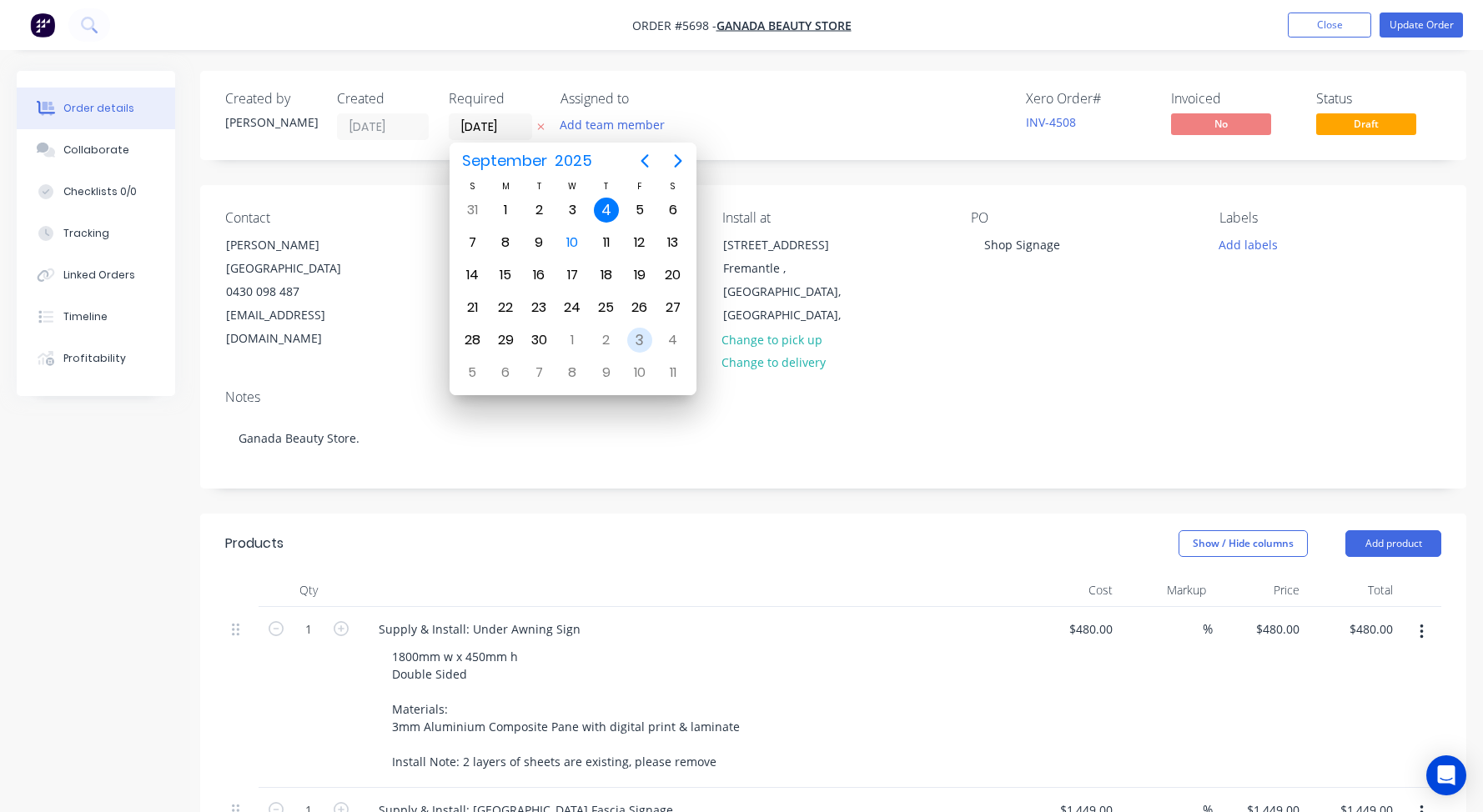
click at [651, 340] on div "3" at bounding box center [639, 340] width 25 height 25
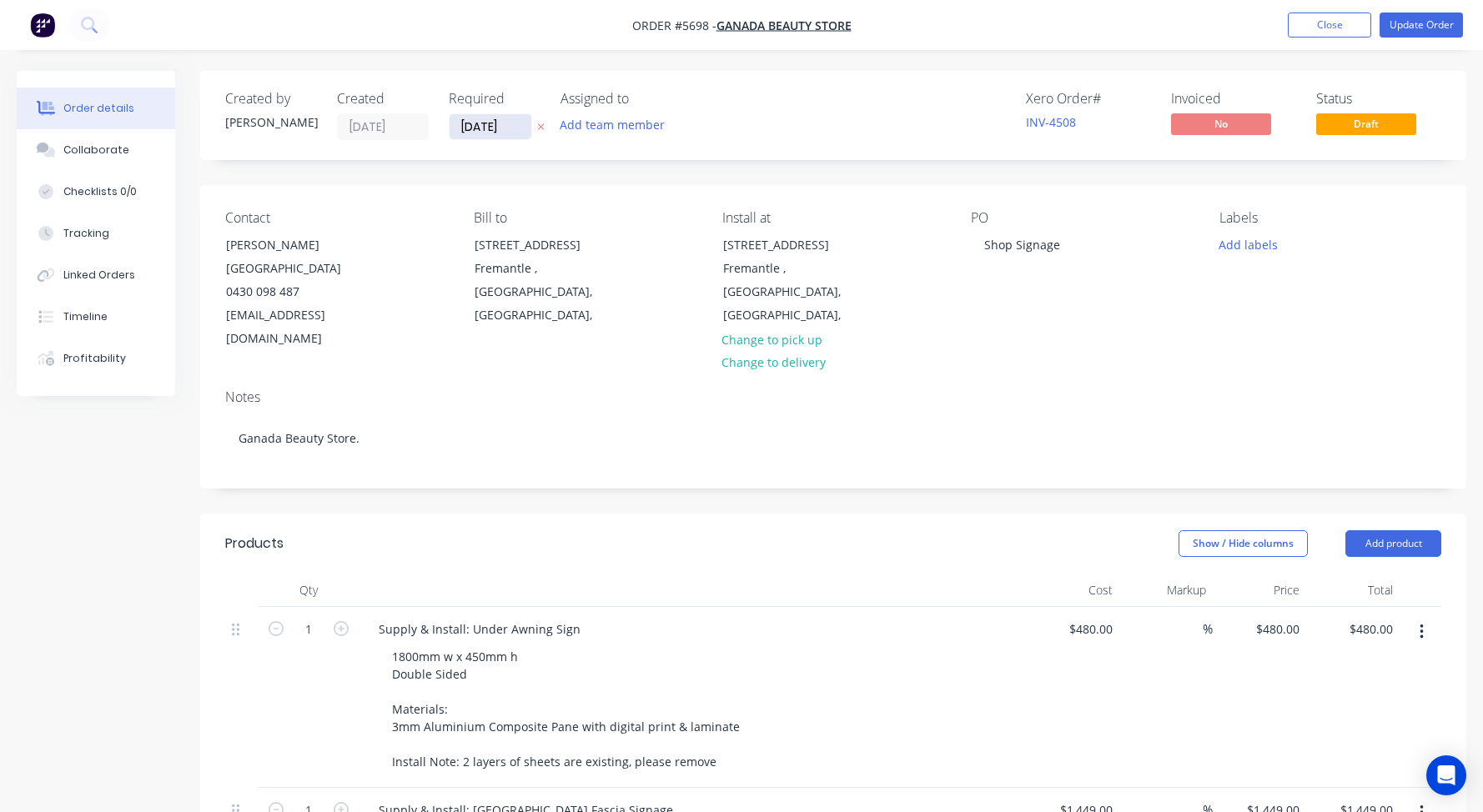
click at [494, 128] on input "[DATE]" at bounding box center [490, 127] width 82 height 25
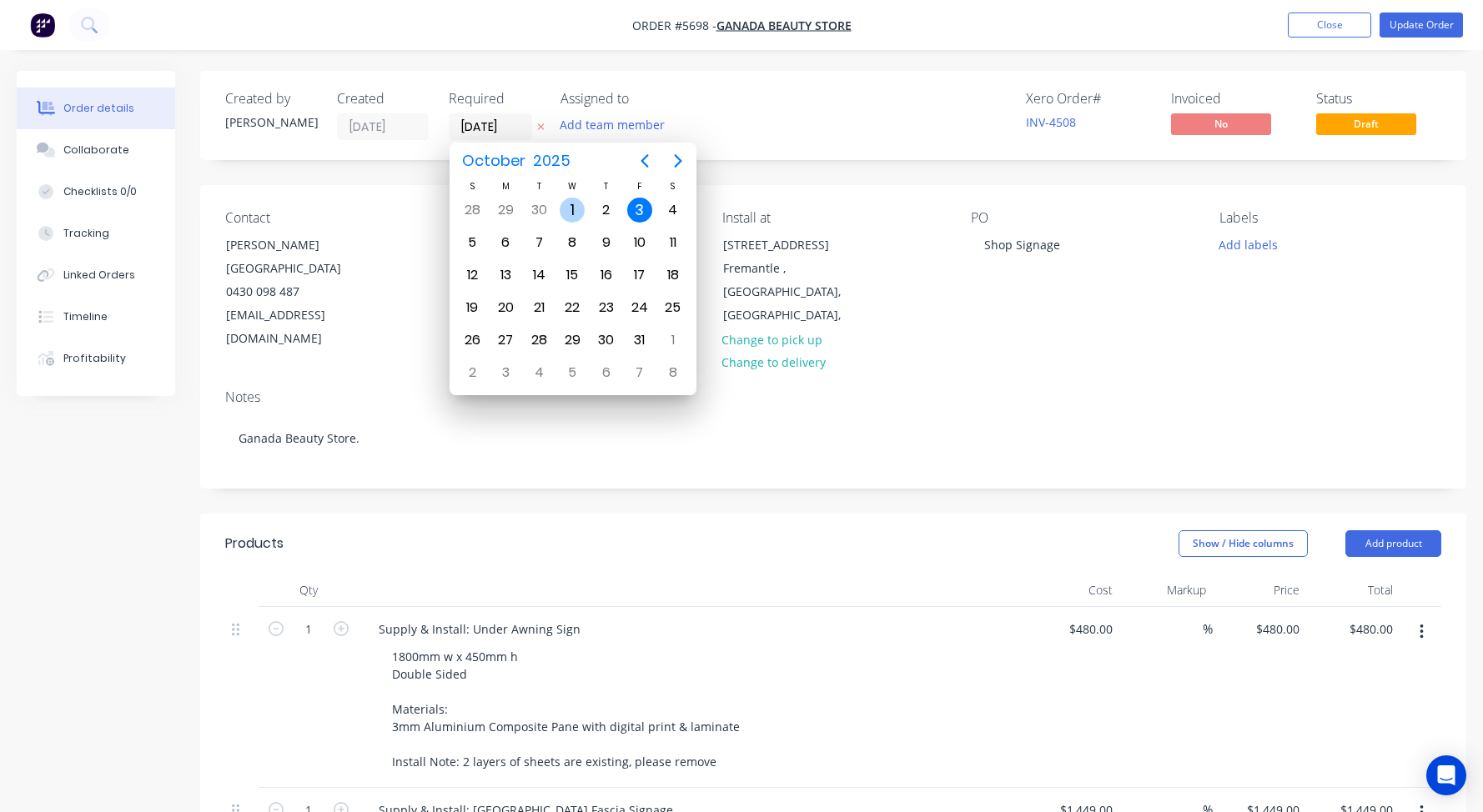
click at [573, 197] on div "1" at bounding box center [572, 209] width 25 height 25
type input "[DATE]"
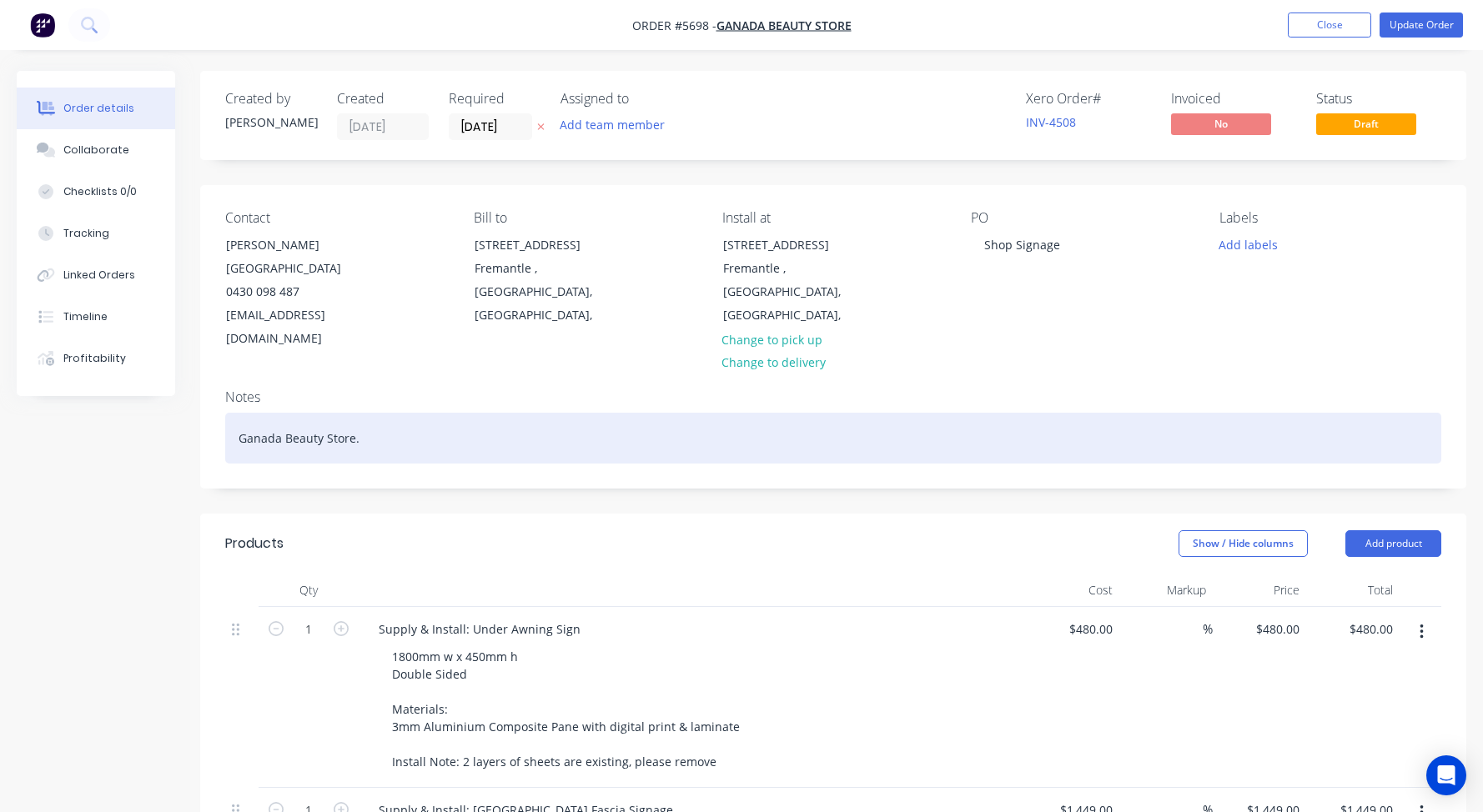
click at [411, 413] on div "Ganada Beauty Store." at bounding box center [833, 438] width 1216 height 51
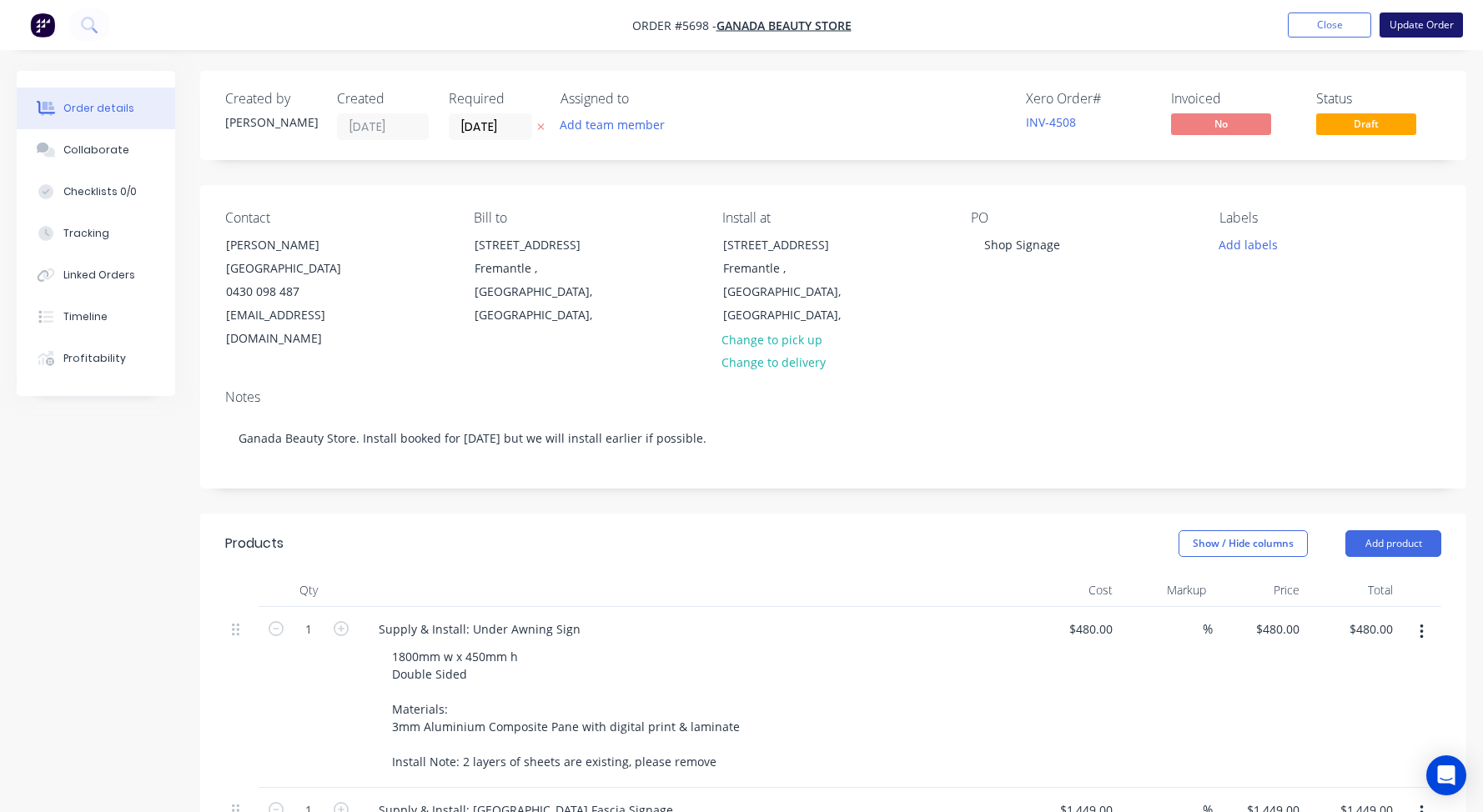
click at [1410, 26] on button "Update Order" at bounding box center [1421, 25] width 84 height 25
